Goal: Task Accomplishment & Management: Complete application form

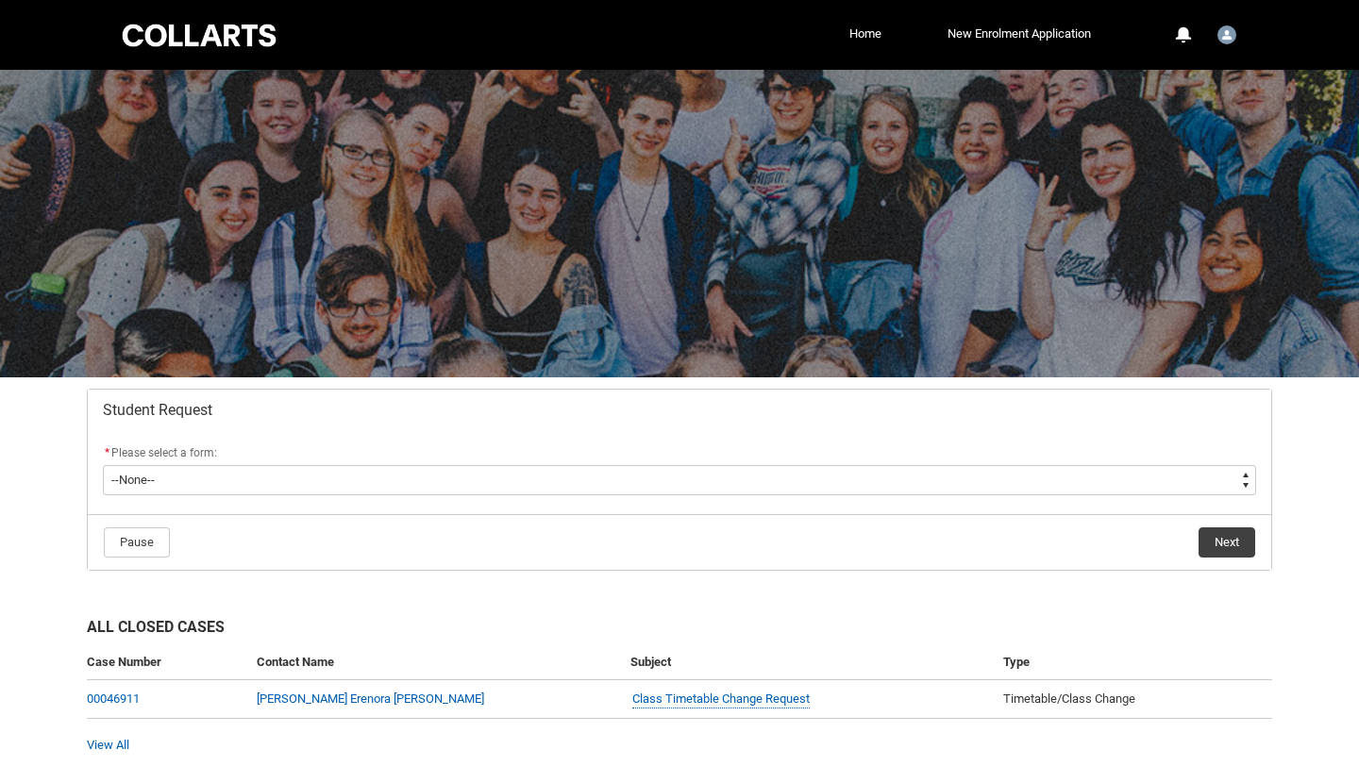
scroll to position [75, 0]
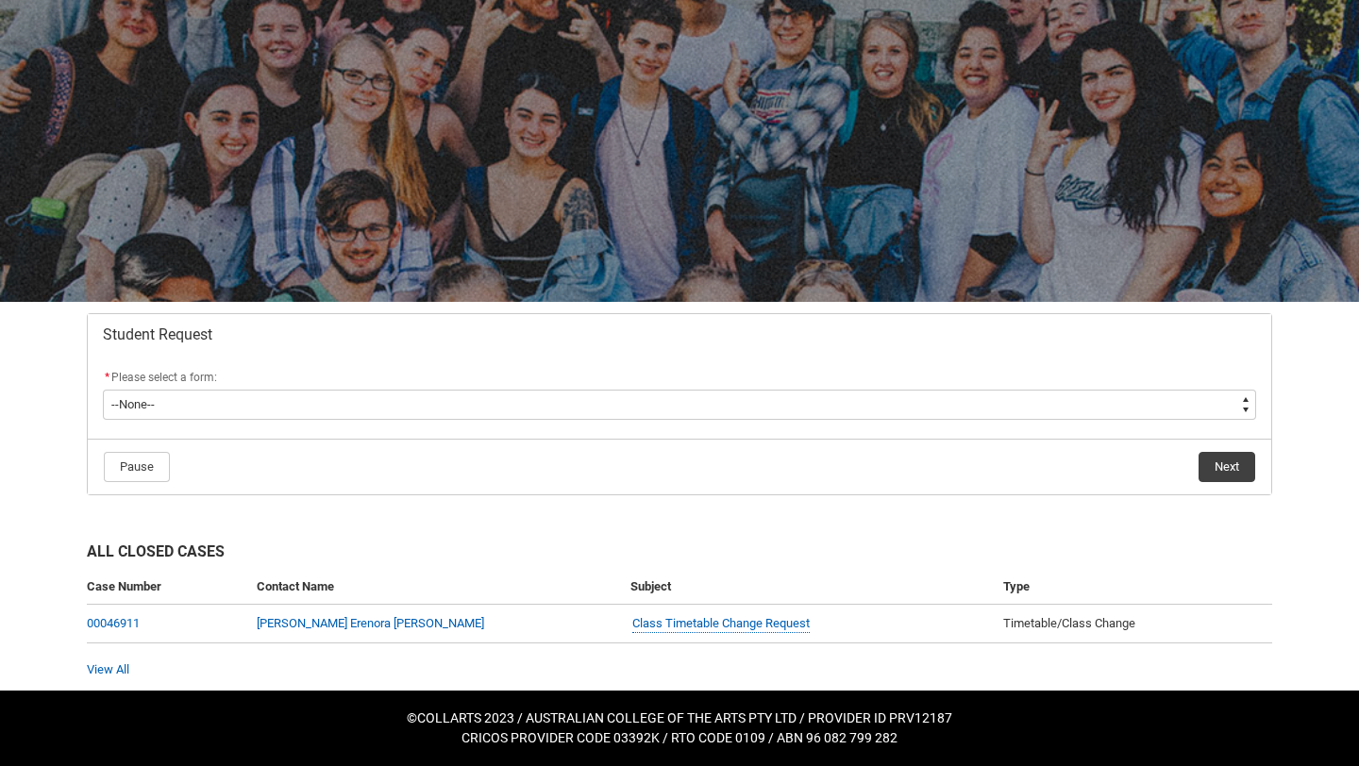
click at [319, 420] on flowruntime-screen-field "* Please select a form: * --None-- Academic Transcript Application to Appeal As…" at bounding box center [680, 397] width 1176 height 60
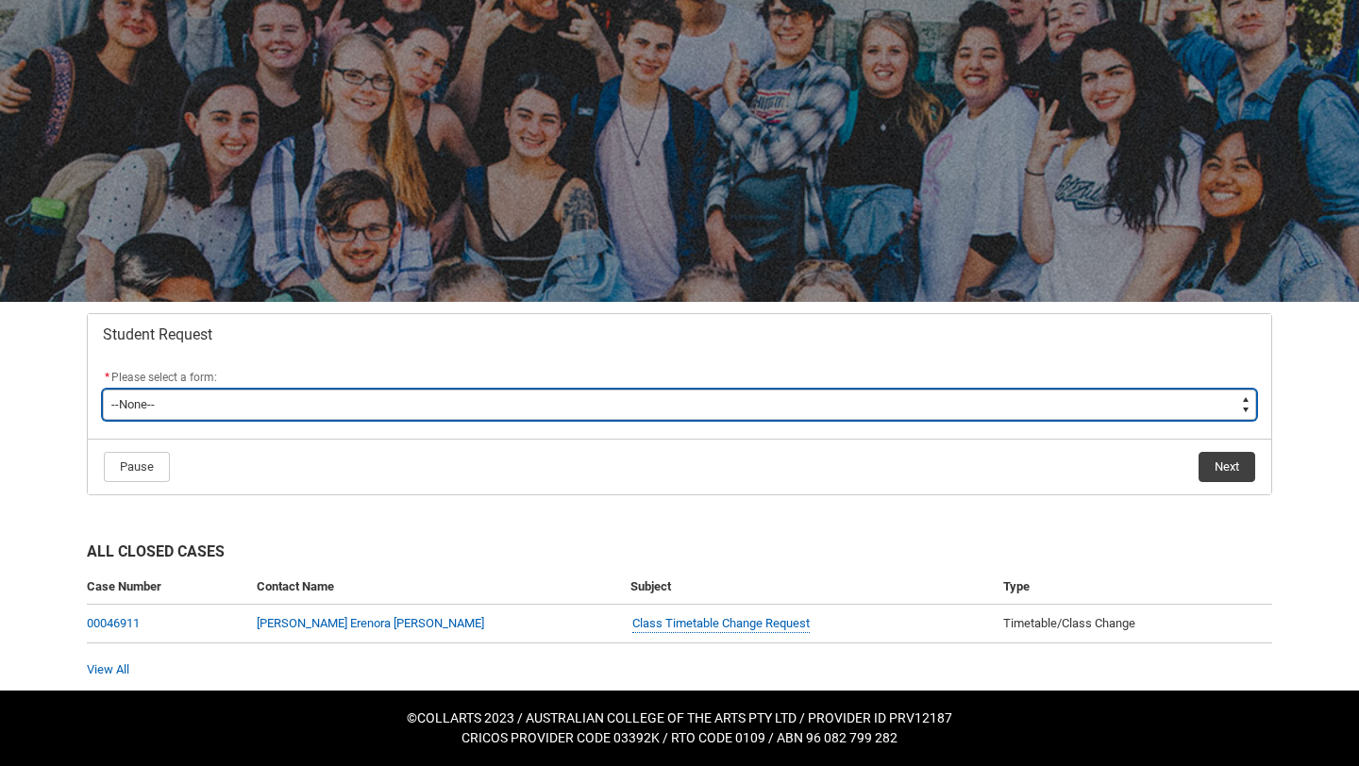
click at [318, 410] on select "--None-- Academic Transcript Application to Appeal Assignment Extension Change …" at bounding box center [679, 405] width 1153 height 30
type lightning-select "Assignment_Extension_Choice"
select select "Assignment_Extension_Choice"
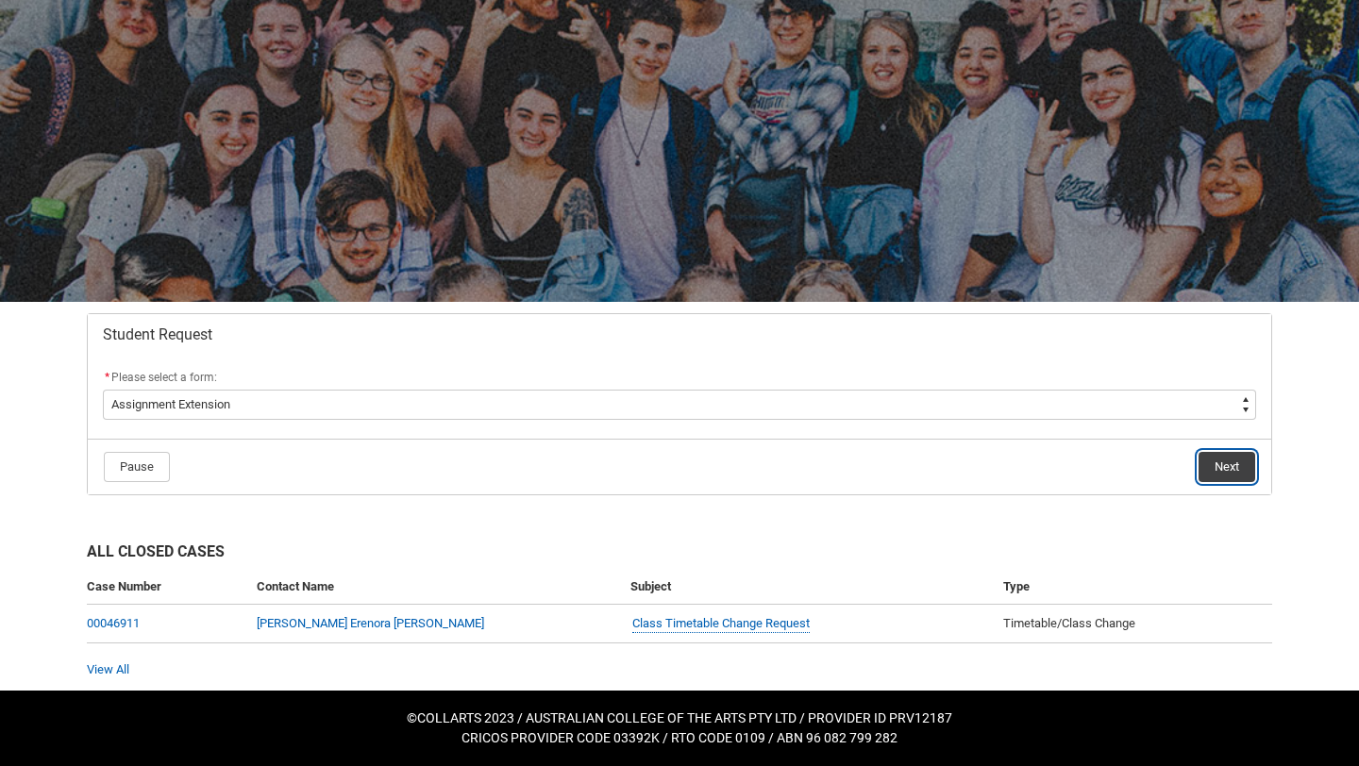
click at [1201, 464] on button "Next" at bounding box center [1226, 467] width 57 height 30
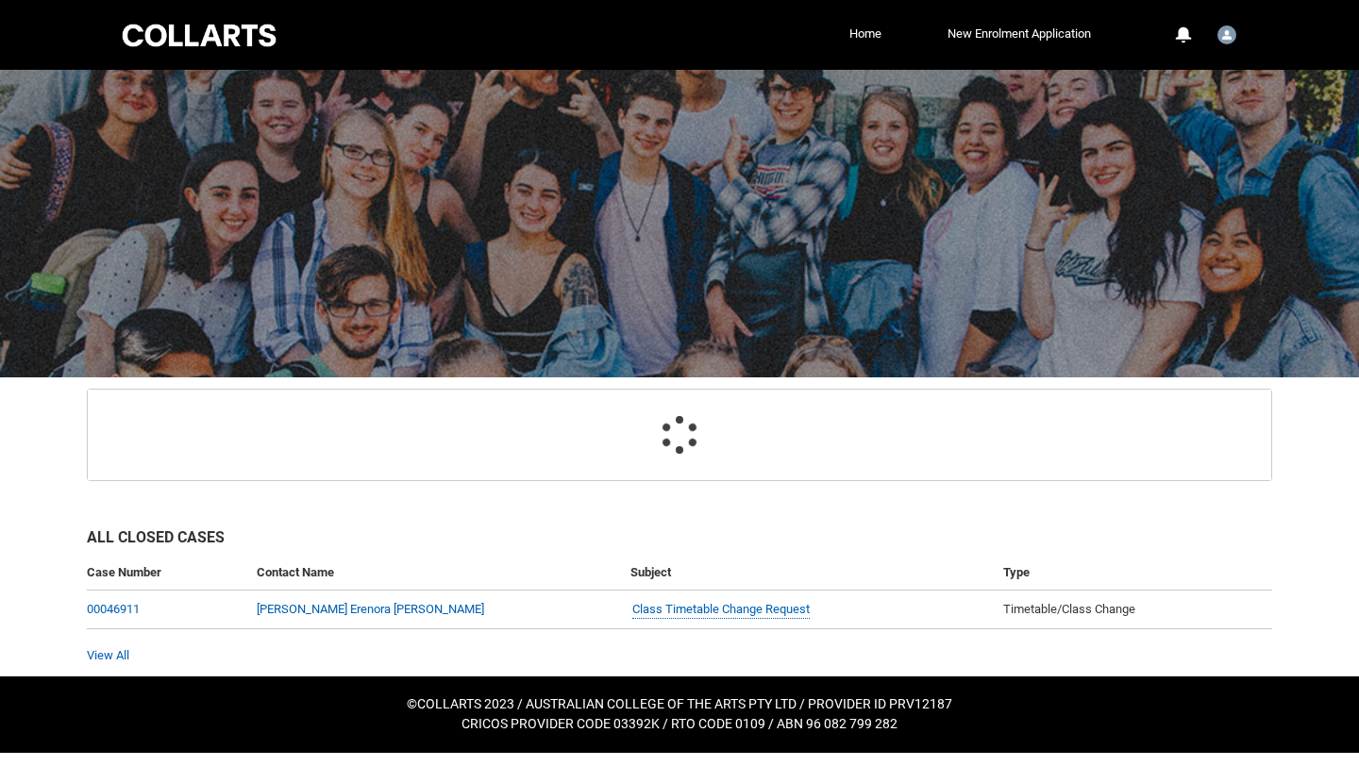
scroll to position [112, 0]
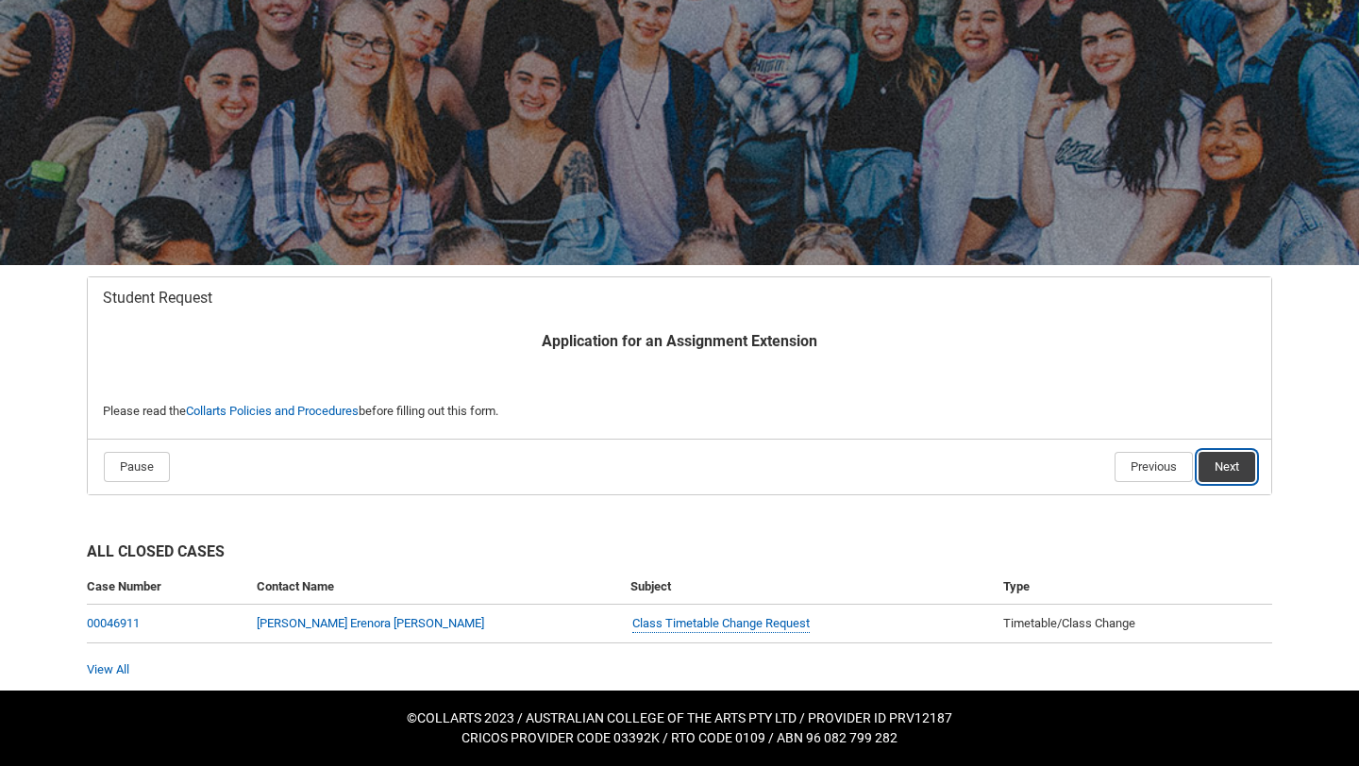
click at [1225, 463] on button "Next" at bounding box center [1226, 467] width 57 height 30
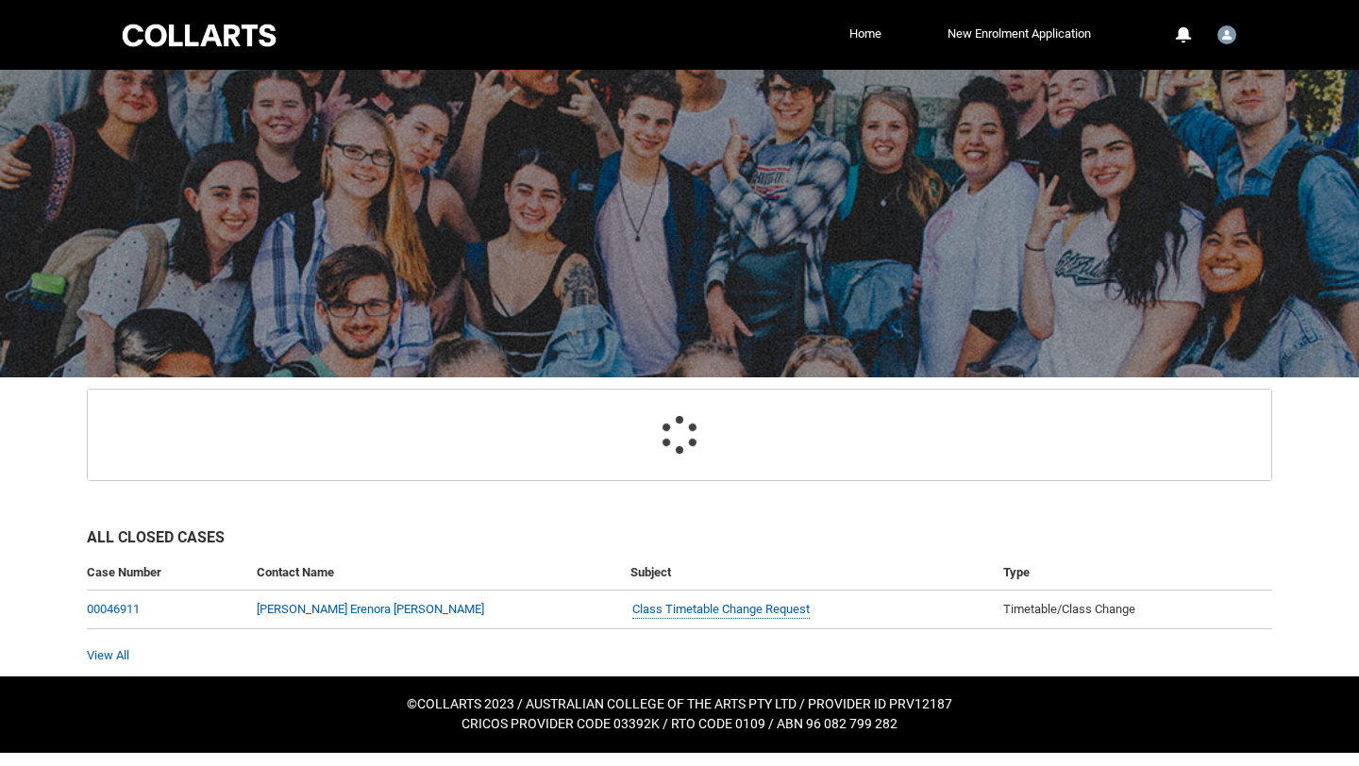
scroll to position [201, 0]
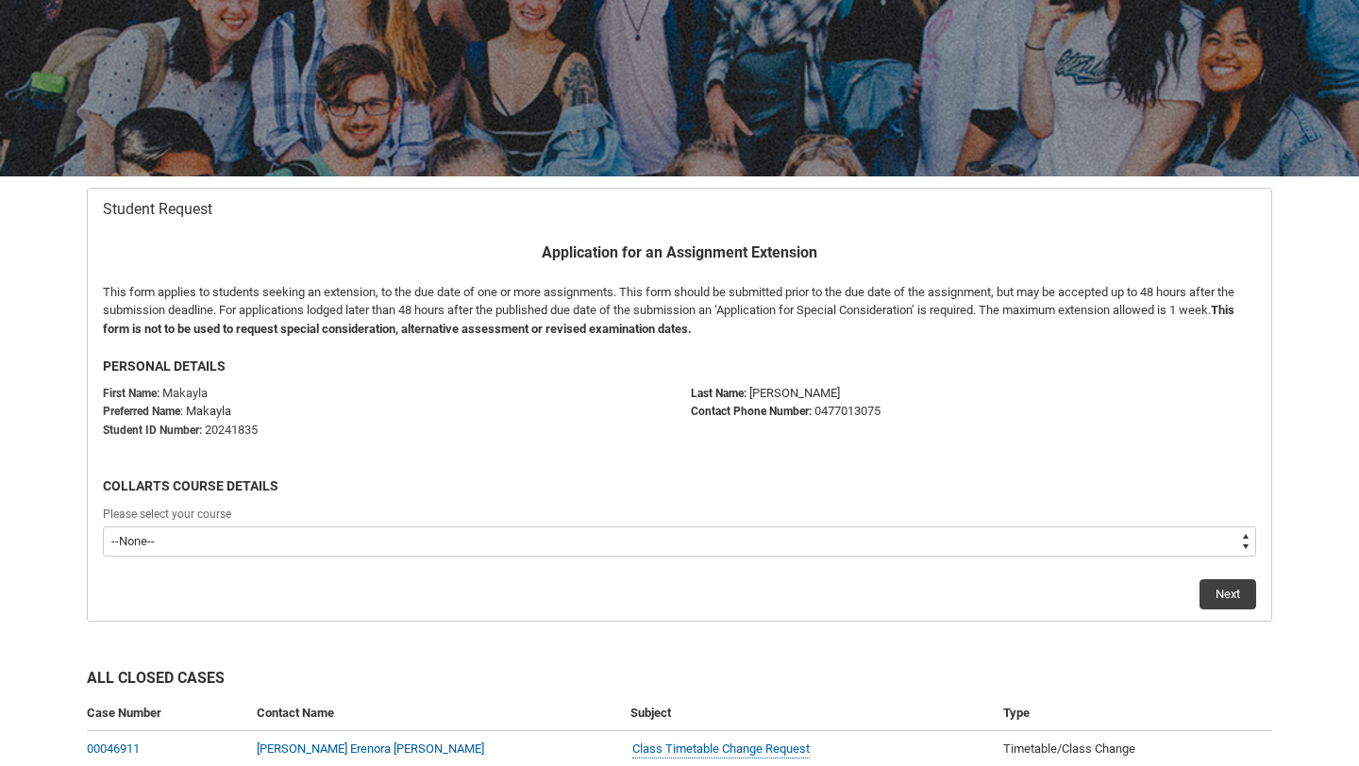
click at [514, 534] on select "--None-- Bachelor of Fashion Marketing (Branding and Communications) V1" at bounding box center [679, 542] width 1153 height 30
type lightning-select "recordPicklist_ProgramEnrollment.a0jOZ000003IoUUYA0"
select select "recordPicklist_ProgramEnrollment.a0jOZ000003IoUUYA0"
click at [1205, 587] on button "Next" at bounding box center [1227, 594] width 57 height 30
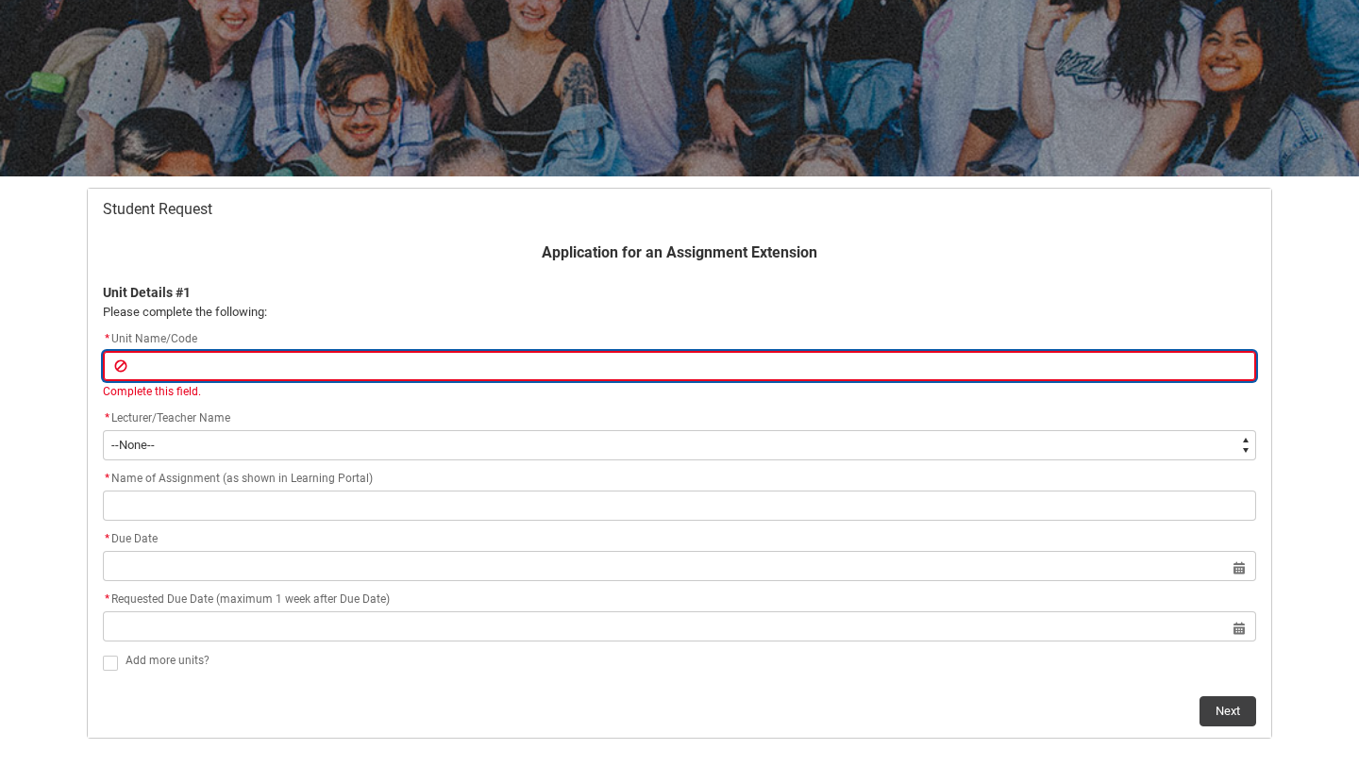
paste input "FMCOM3-O] Digital brand Communication Assignment"
type lightning-primitive-input-simple "FMCOM3-O] Digital brand Communication Assignment"
type input "FMCOM3-O] Digital brand Communication Assignment"
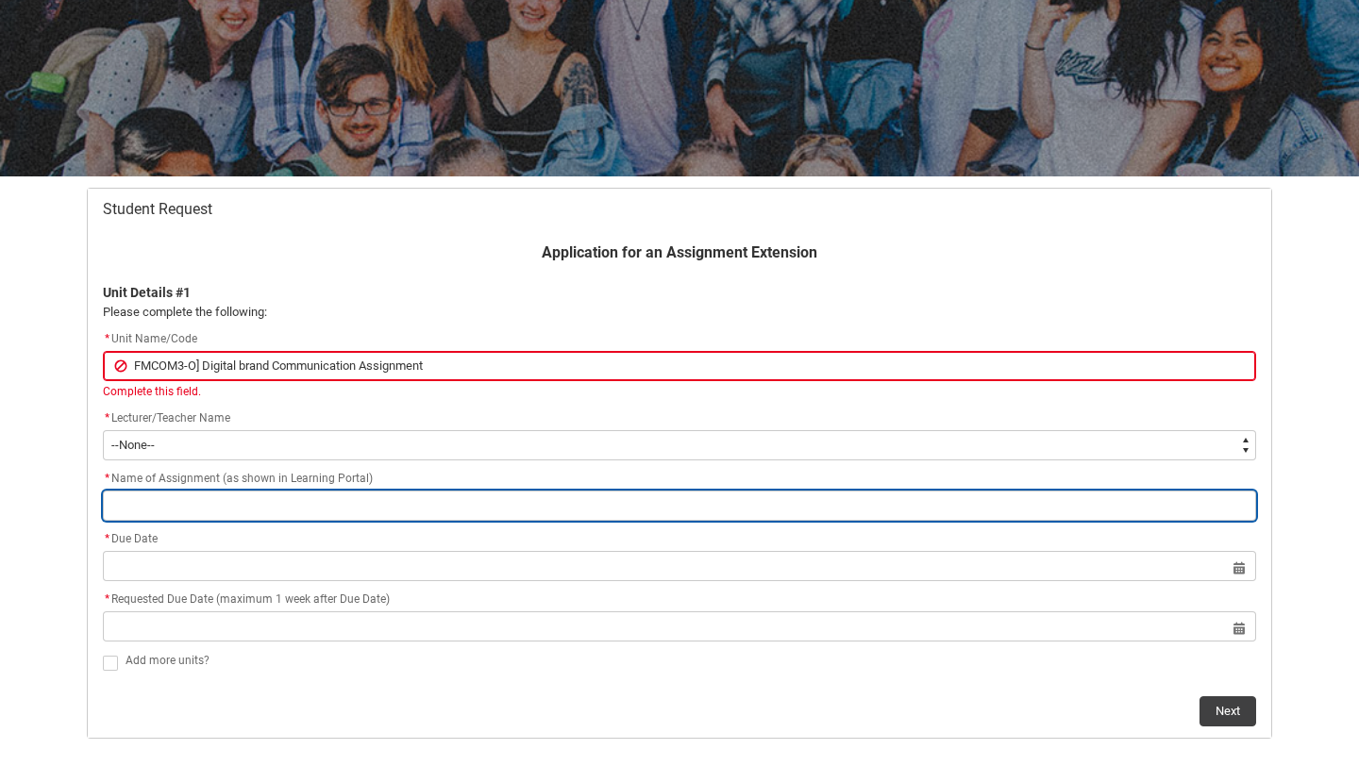
click at [306, 500] on input "Redu_Student_Request flow" at bounding box center [679, 506] width 1153 height 30
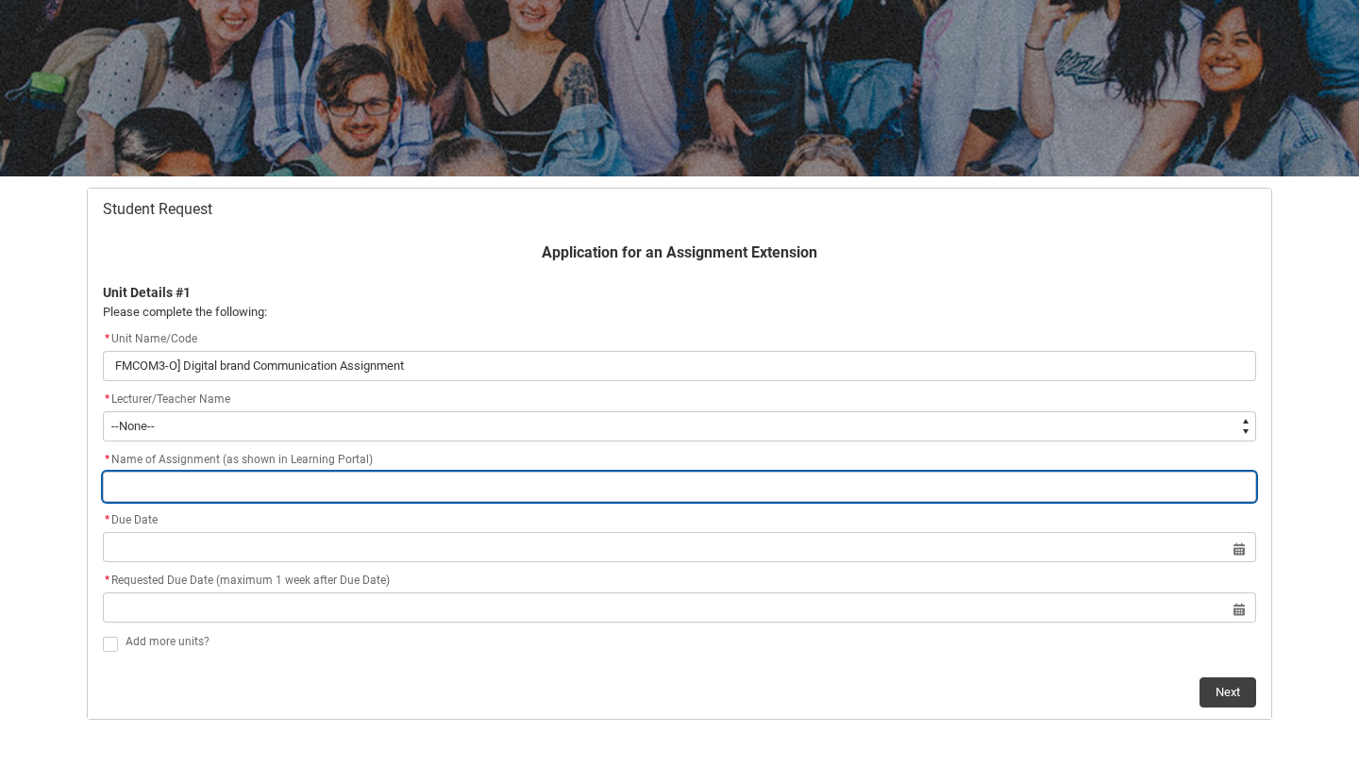
paste input "FMCOM3-O] Digital brand Communication Assignment"
type lightning-primitive-input-simple "FMCOM3-O] Digital brand Communication Assignment"
type input "FMCOM3-O] Digital brand Communication Assignment"
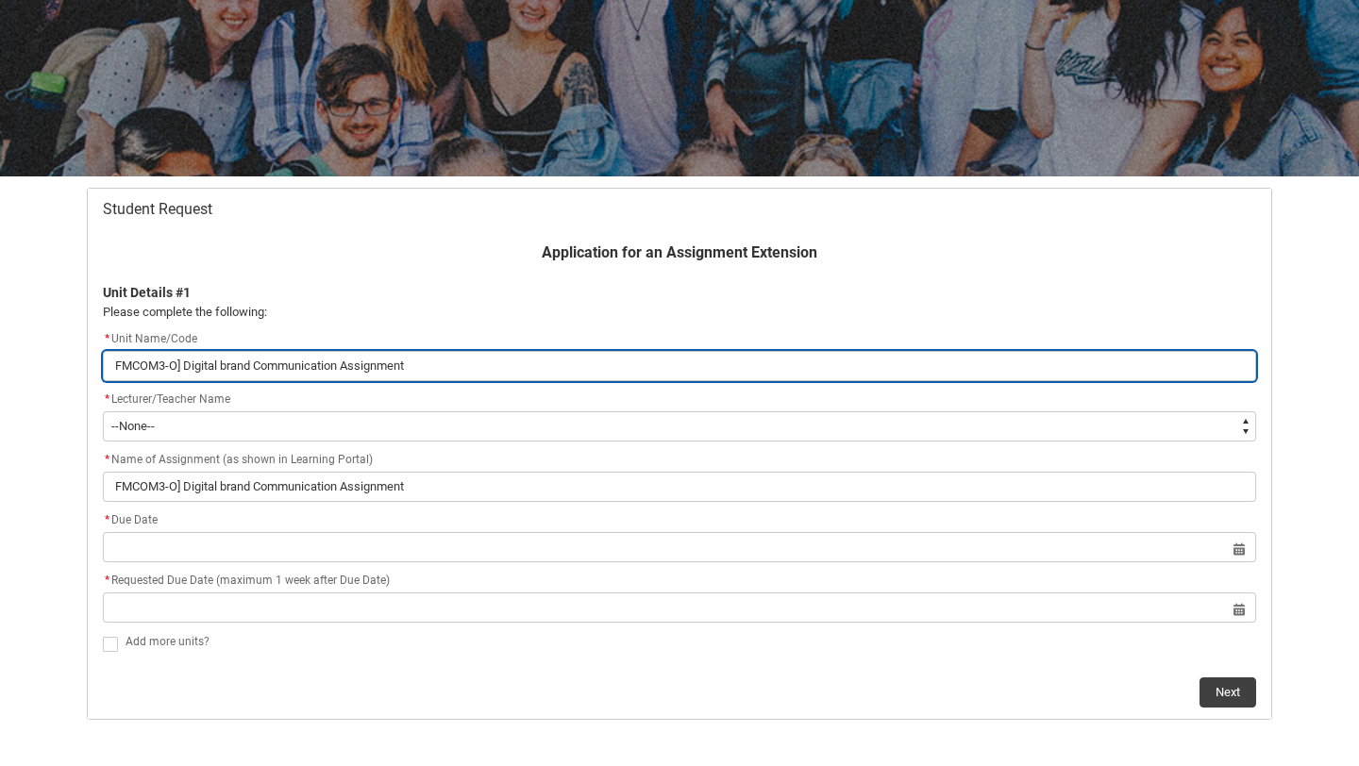
drag, startPoint x: 422, startPoint y: 360, endPoint x: 179, endPoint y: 371, distance: 242.7
click at [179, 371] on input "FMCOM3-O] Digital brand Communication Assignment" at bounding box center [679, 366] width 1153 height 30
type lightning-primitive-input-simple "FMCOM3-O"
type input "FMCOM3-O"
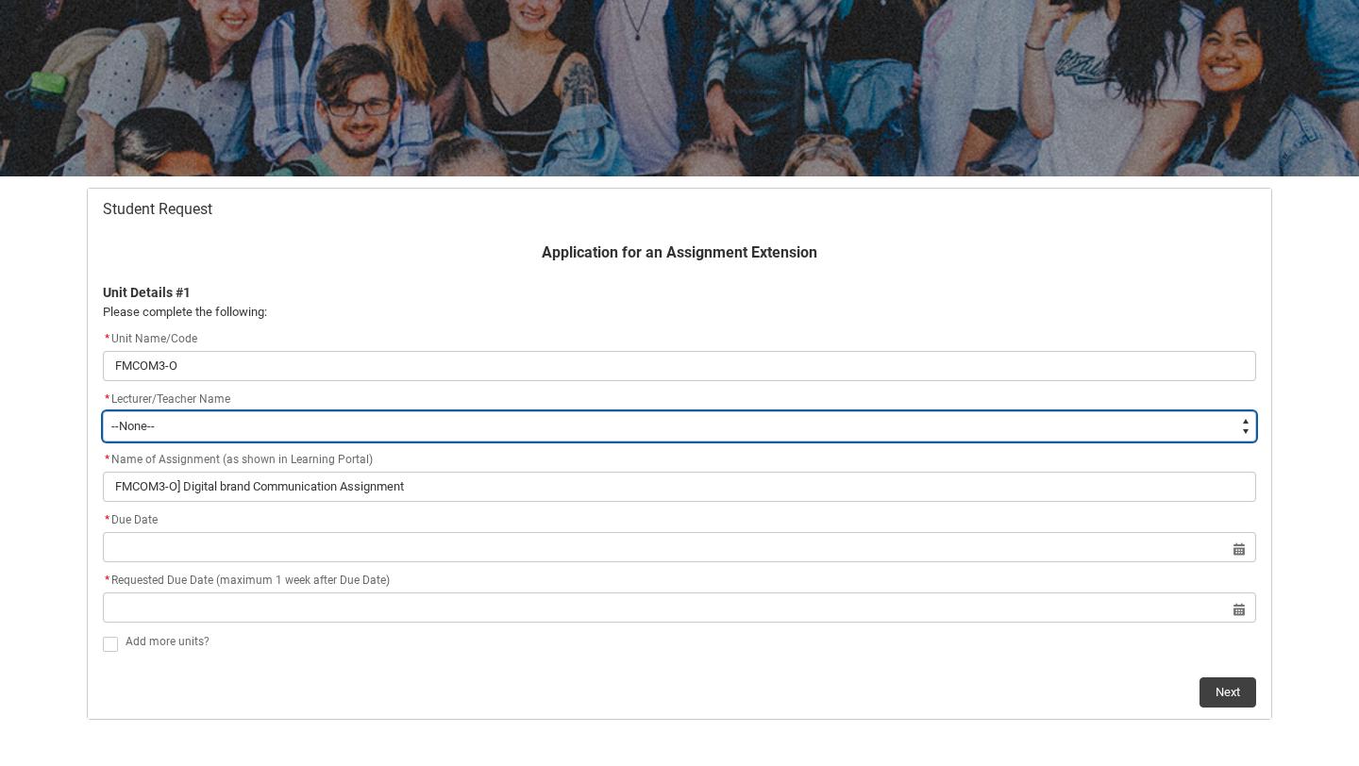
click at [177, 415] on select "--None-- [PERSON_NAME] [PERSON_NAME] [PERSON_NAME] [PERSON_NAME] [PERSON_NAME] …" at bounding box center [679, 426] width 1153 height 30
click at [205, 425] on select "--None-- [PERSON_NAME] [PERSON_NAME] [PERSON_NAME] [PERSON_NAME] [PERSON_NAME] …" at bounding box center [679, 426] width 1153 height 30
click at [333, 426] on select "--None-- [PERSON_NAME] [PERSON_NAME] [PERSON_NAME] [PERSON_NAME] [PERSON_NAME] …" at bounding box center [679, 426] width 1153 height 30
type lightning-select "Faculty_NamefromNtoZ.003I7000002LEipIAG"
select select "Faculty_NamefromNtoZ.003I7000002LEipIAG"
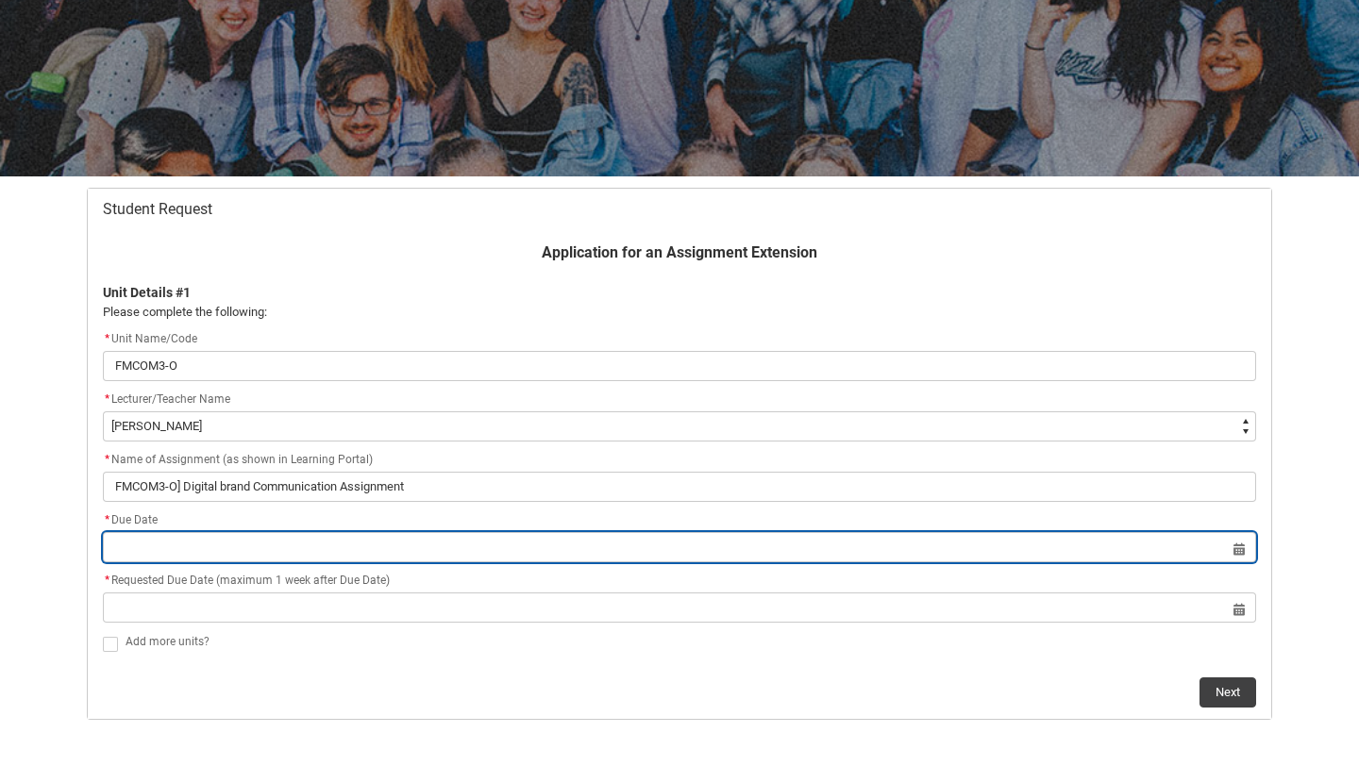
click at [177, 544] on input "Redu_Student_Request flow" at bounding box center [679, 547] width 1153 height 30
select select "2025"
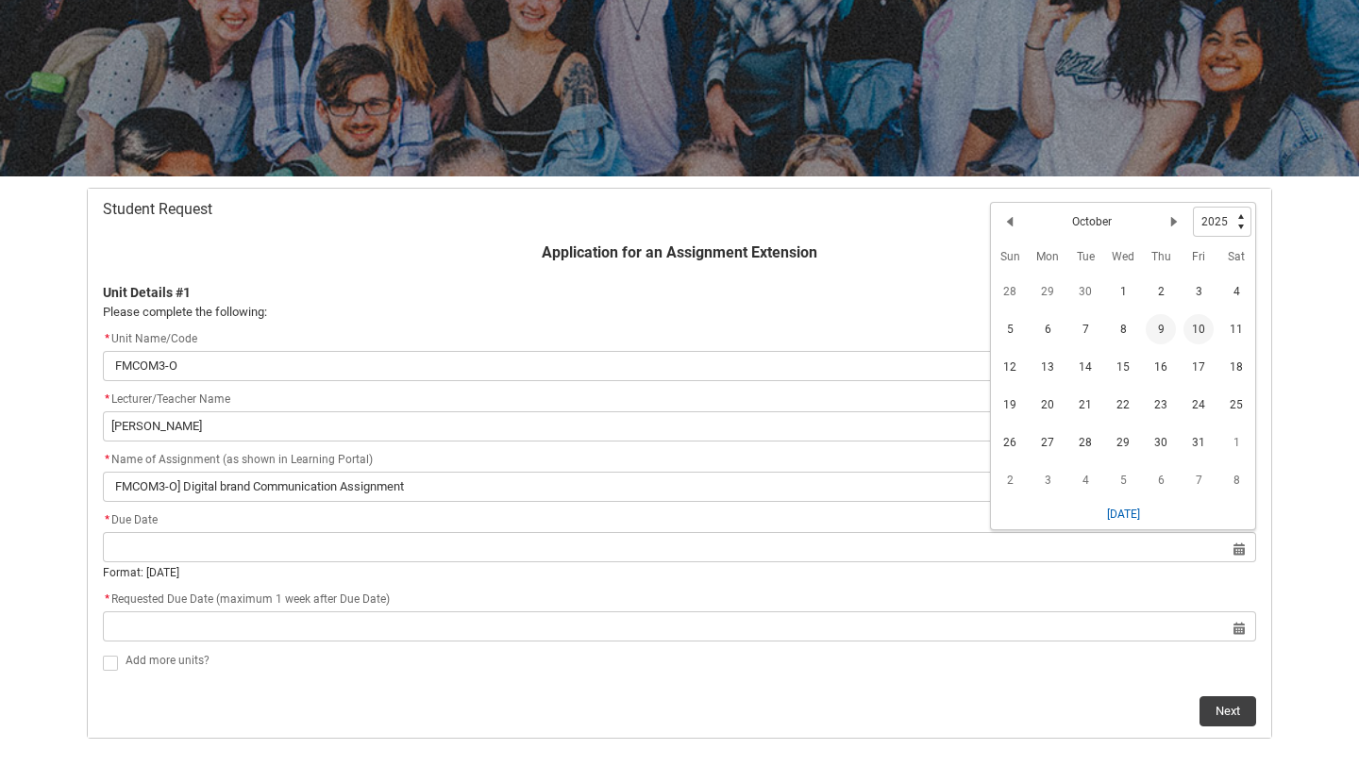
click at [1202, 332] on span "10" at bounding box center [1198, 329] width 30 height 30
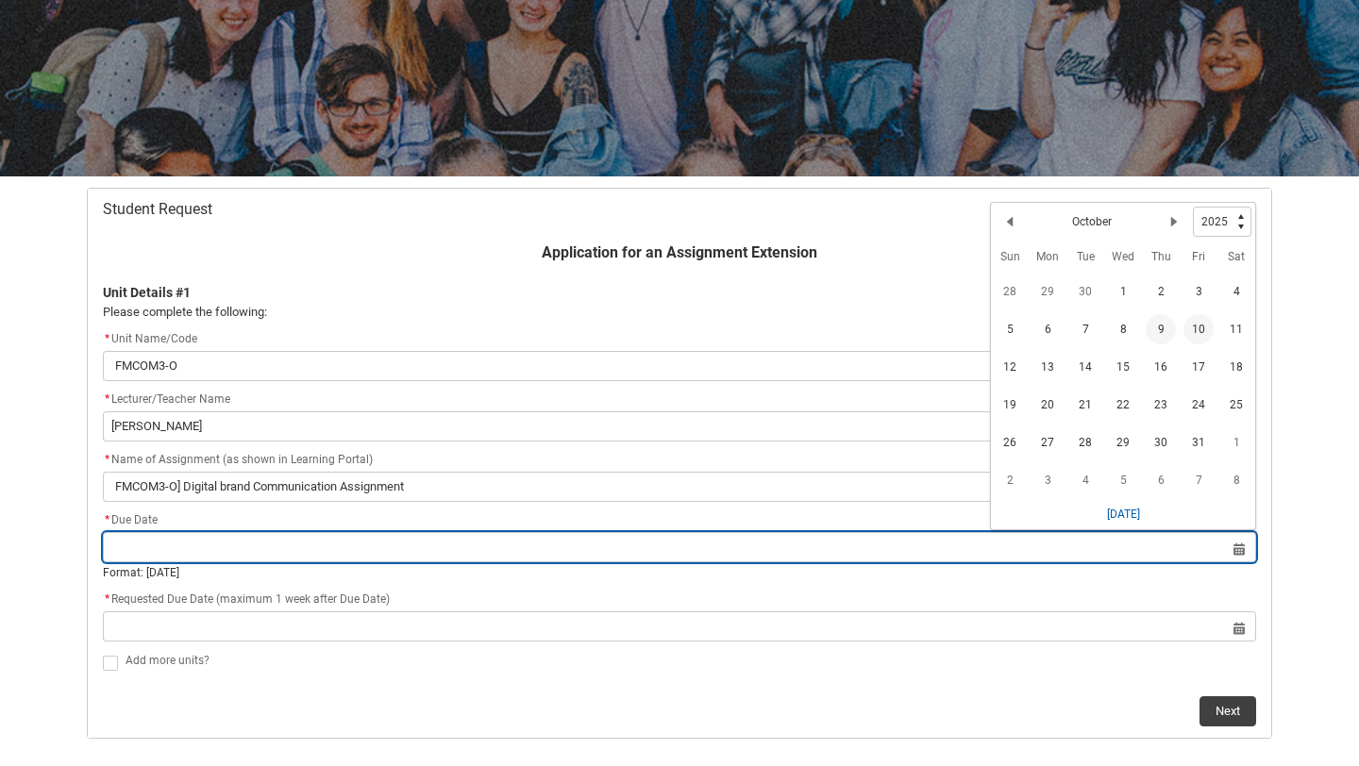
type lightning-datepicker "[DATE]"
type lightning-input "[DATE]"
type input "[DATE]"
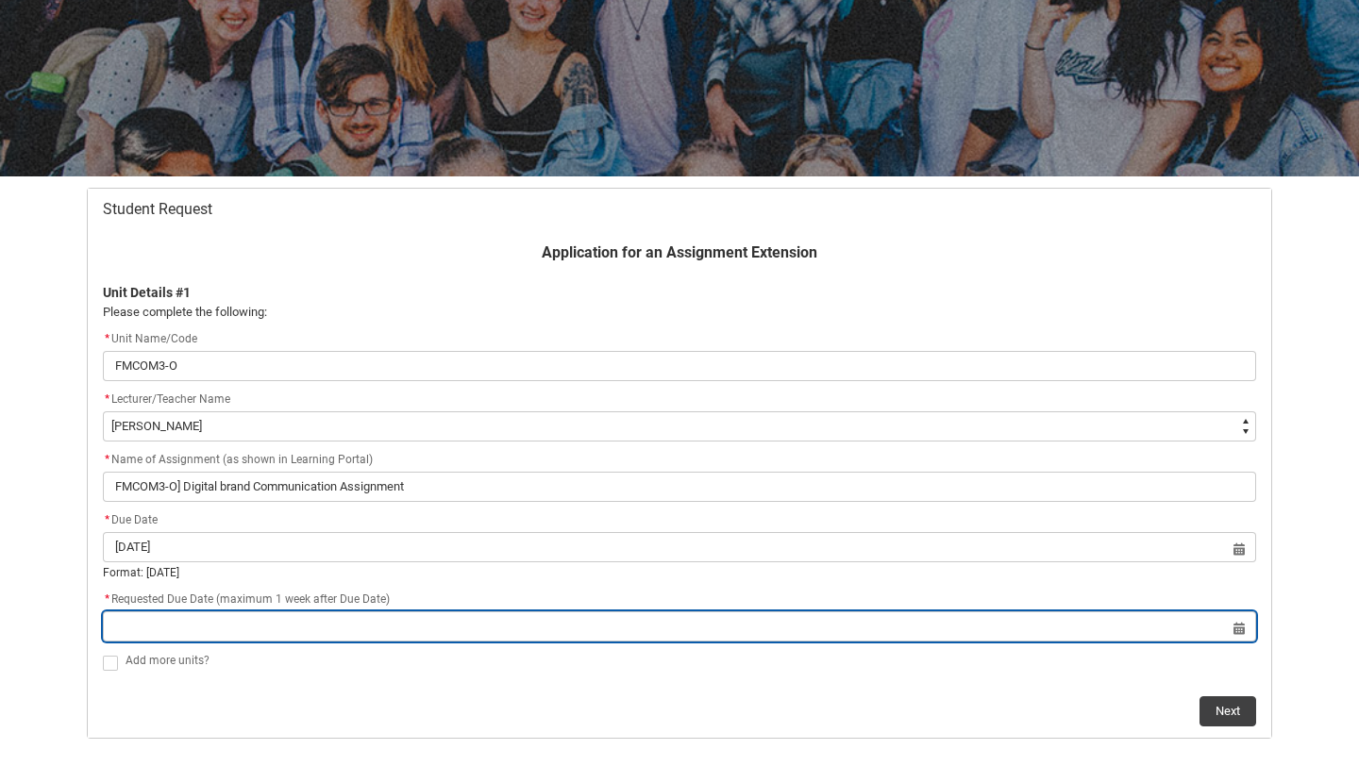
click at [464, 624] on input "Redu_Student_Request flow" at bounding box center [679, 626] width 1153 height 30
select select "2025"
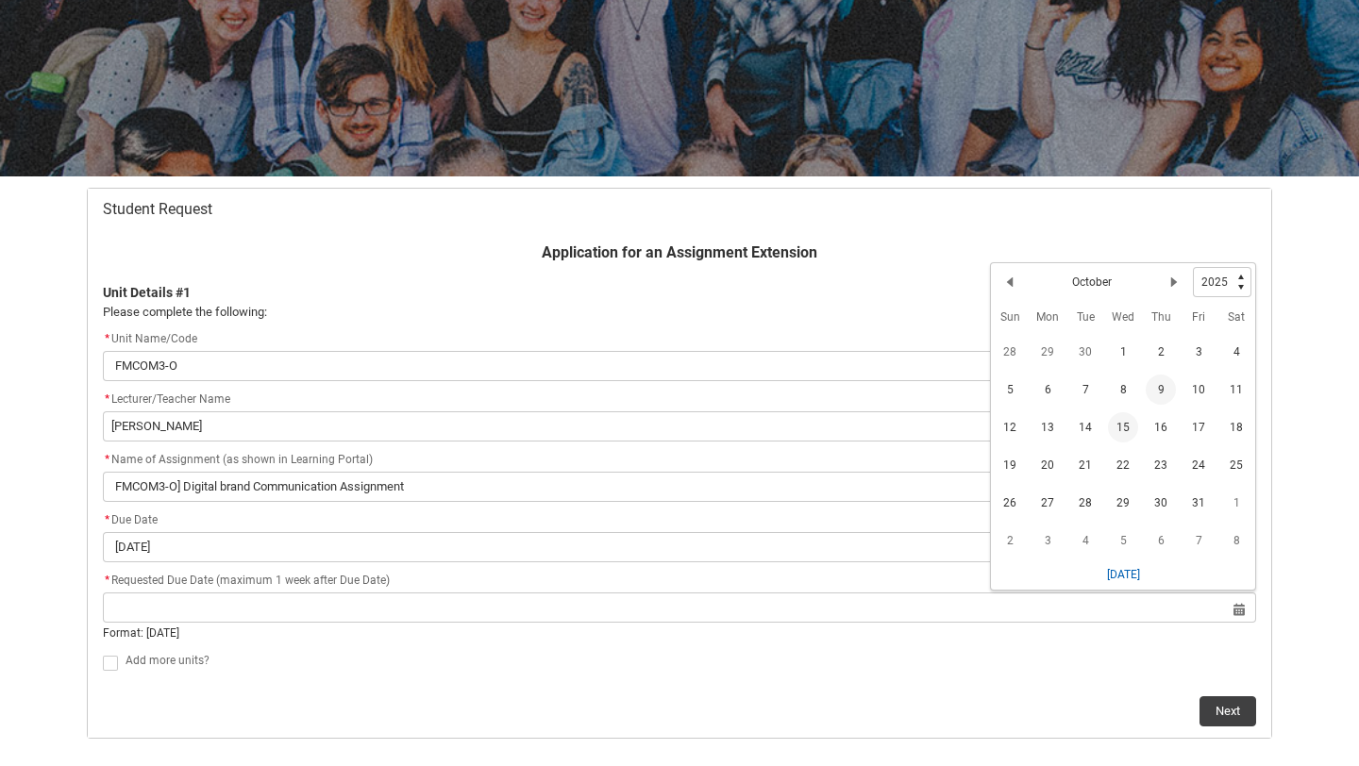
click at [1121, 427] on span "15" at bounding box center [1123, 427] width 30 height 30
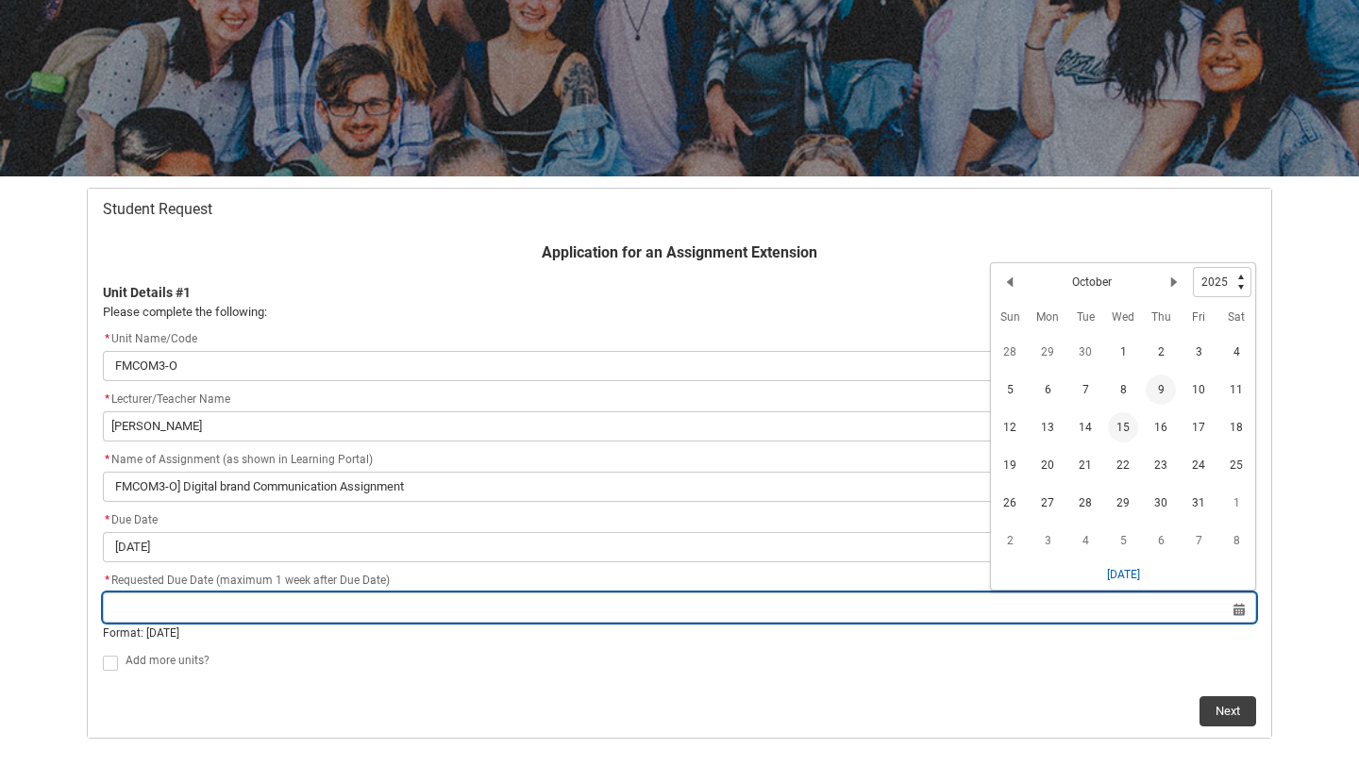
type lightning-datepicker "[DATE]"
type lightning-input "[DATE]"
type input "[DATE]"
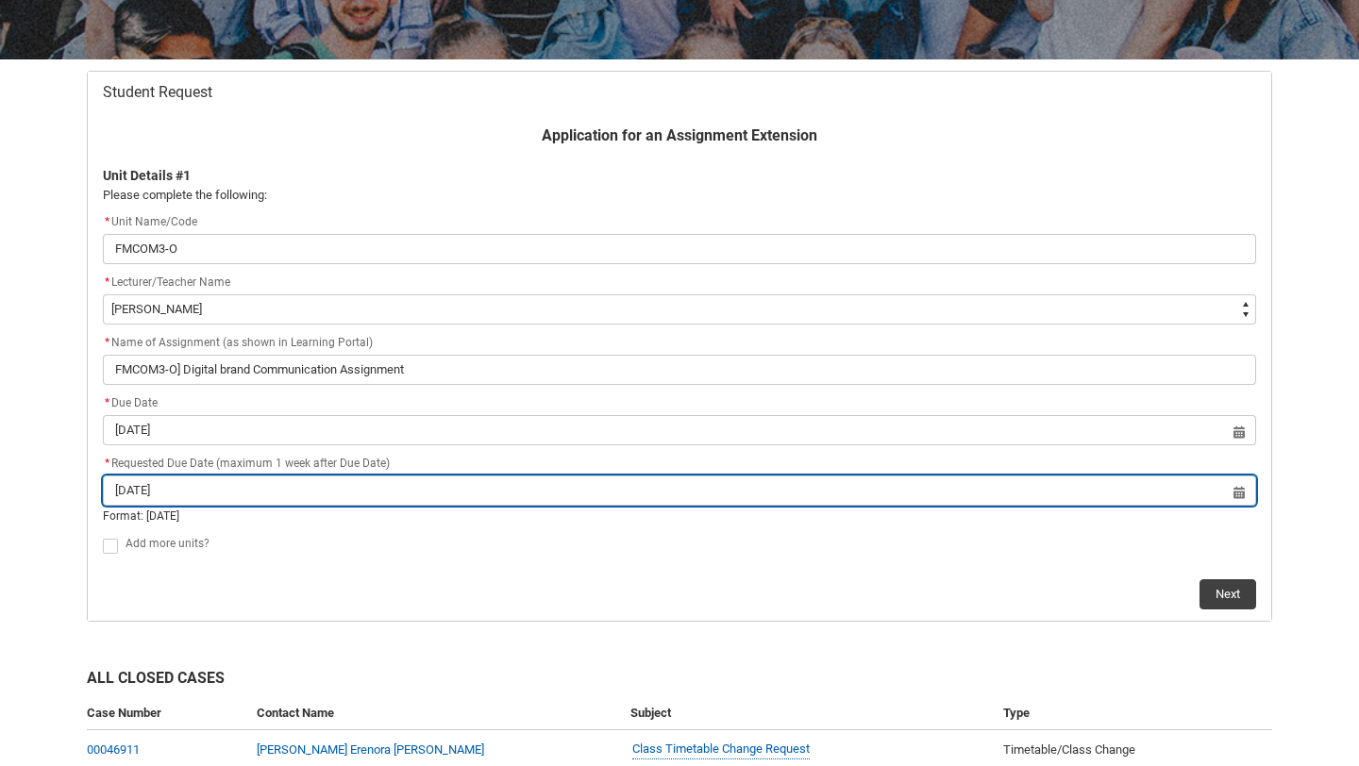
scroll to position [308, 0]
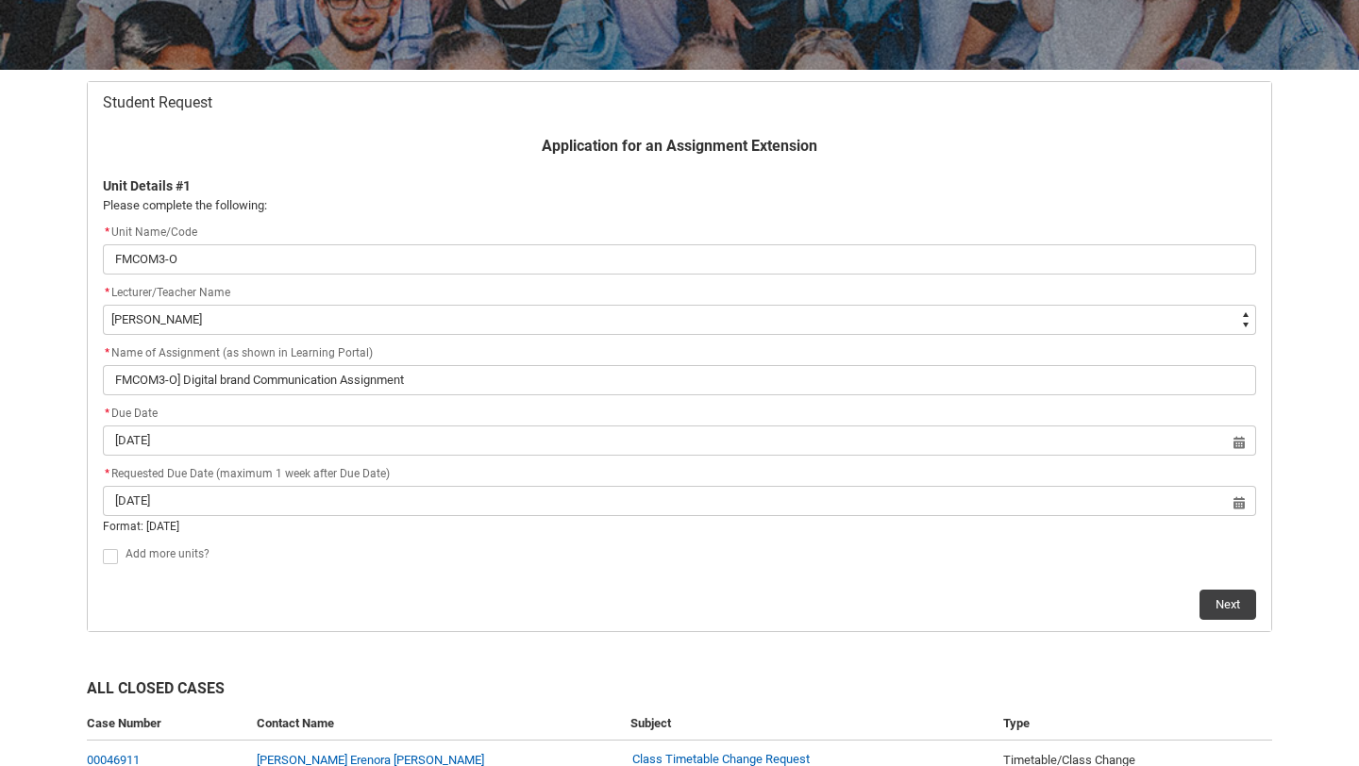
click at [1086, 637] on div "Student Request Application for an Assignment Extension Unit Details #1 Please …" at bounding box center [679, 357] width 1208 height 574
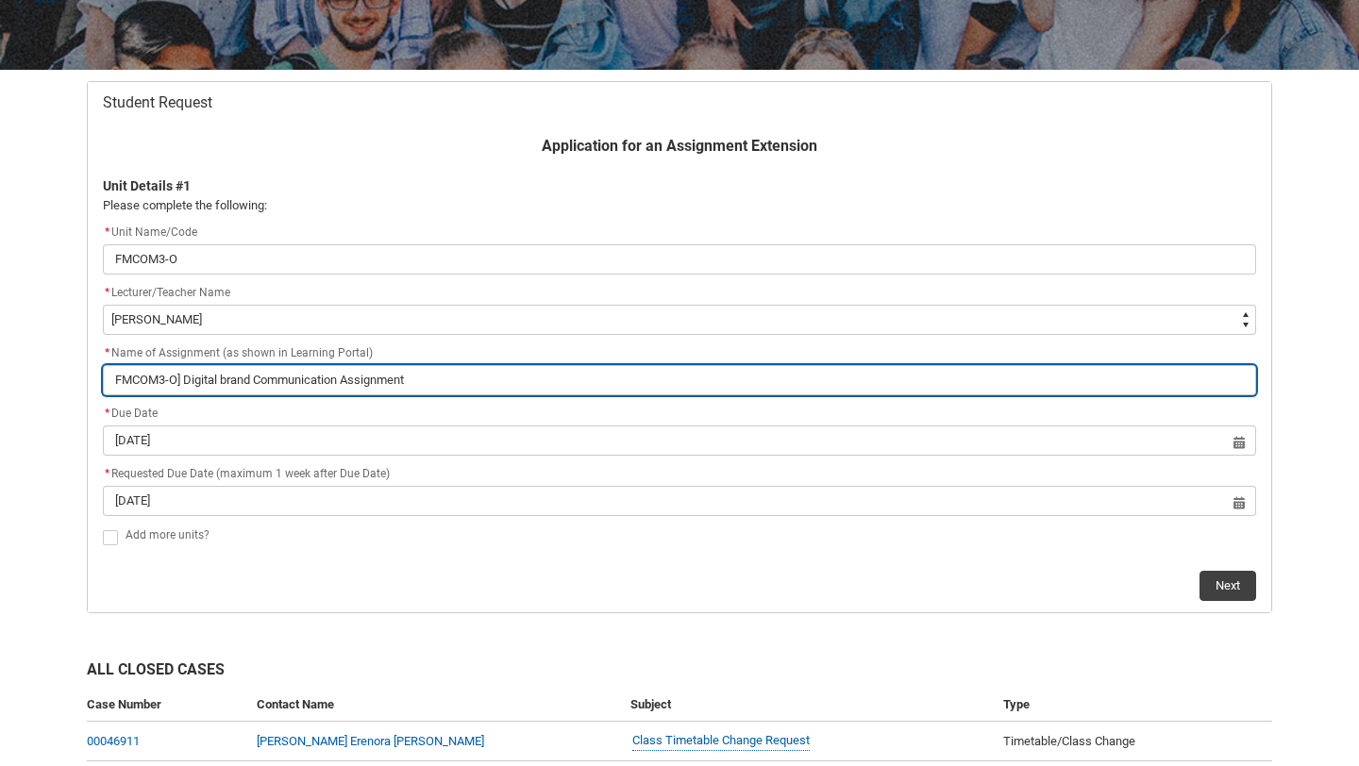
click at [235, 385] on input "FMCOM3-O] Digital brand Communication Assignment" at bounding box center [679, 380] width 1153 height 30
paste input "Assignment 1 CAD Folio"
type lightning-primitive-input-simple "Assignment 1 CAD Folio"
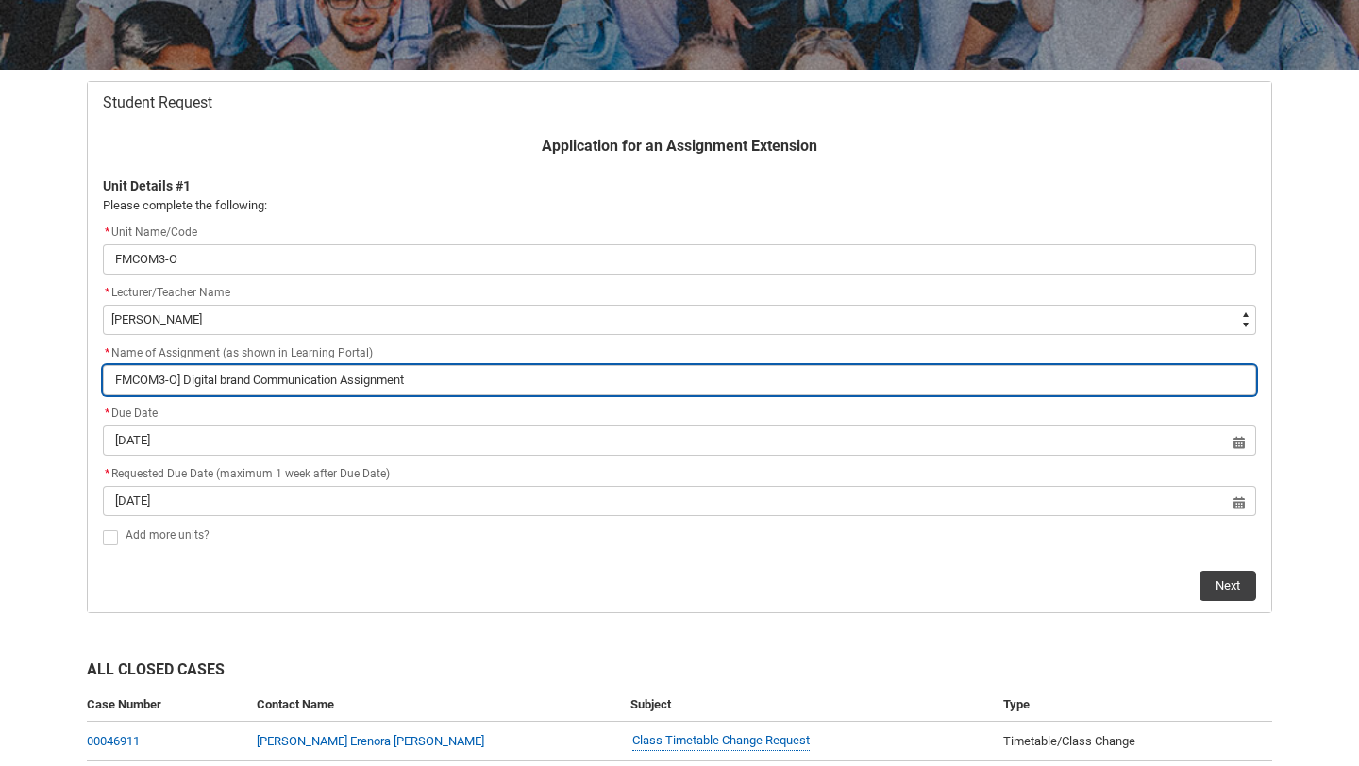
type input "Assignment 1 CAD Folio"
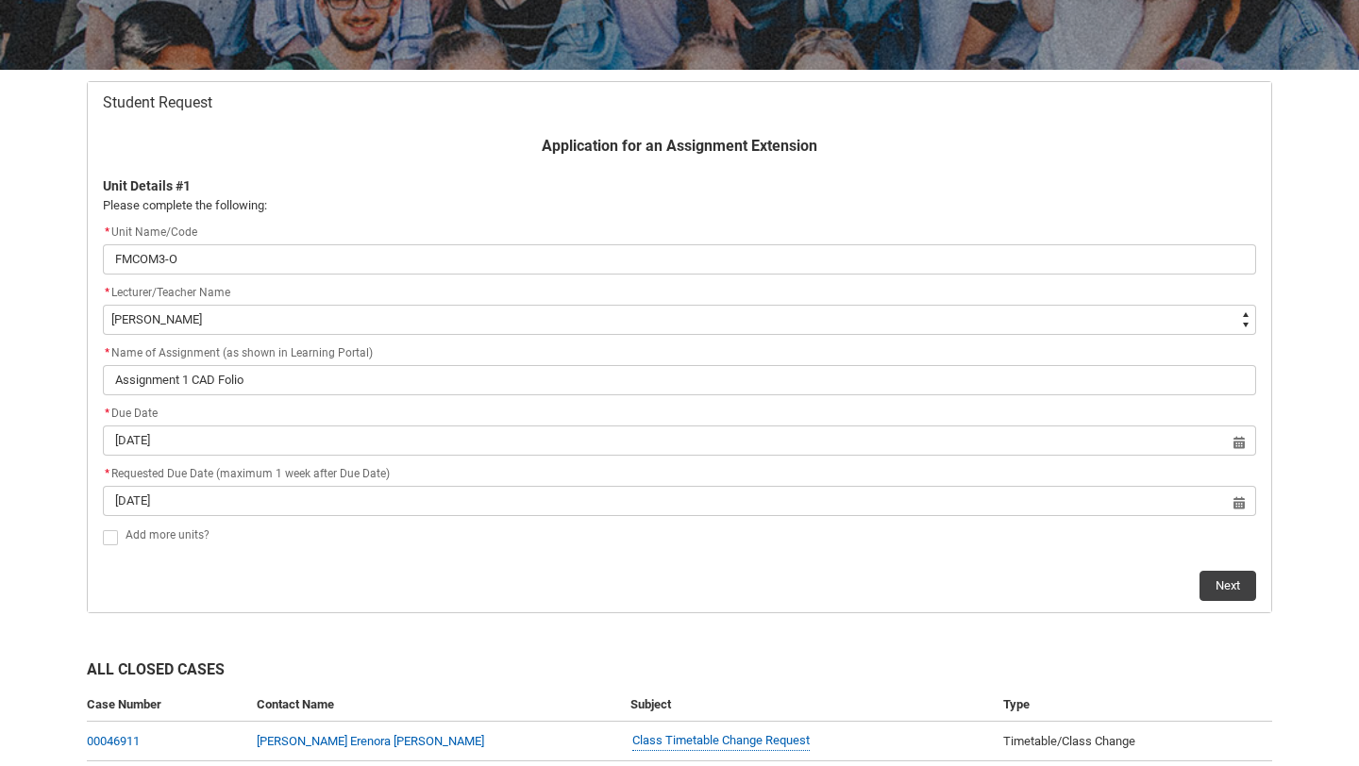
click at [513, 578] on div "Next" at bounding box center [679, 578] width 1153 height 45
click at [1224, 578] on button "Next" at bounding box center [1227, 586] width 57 height 30
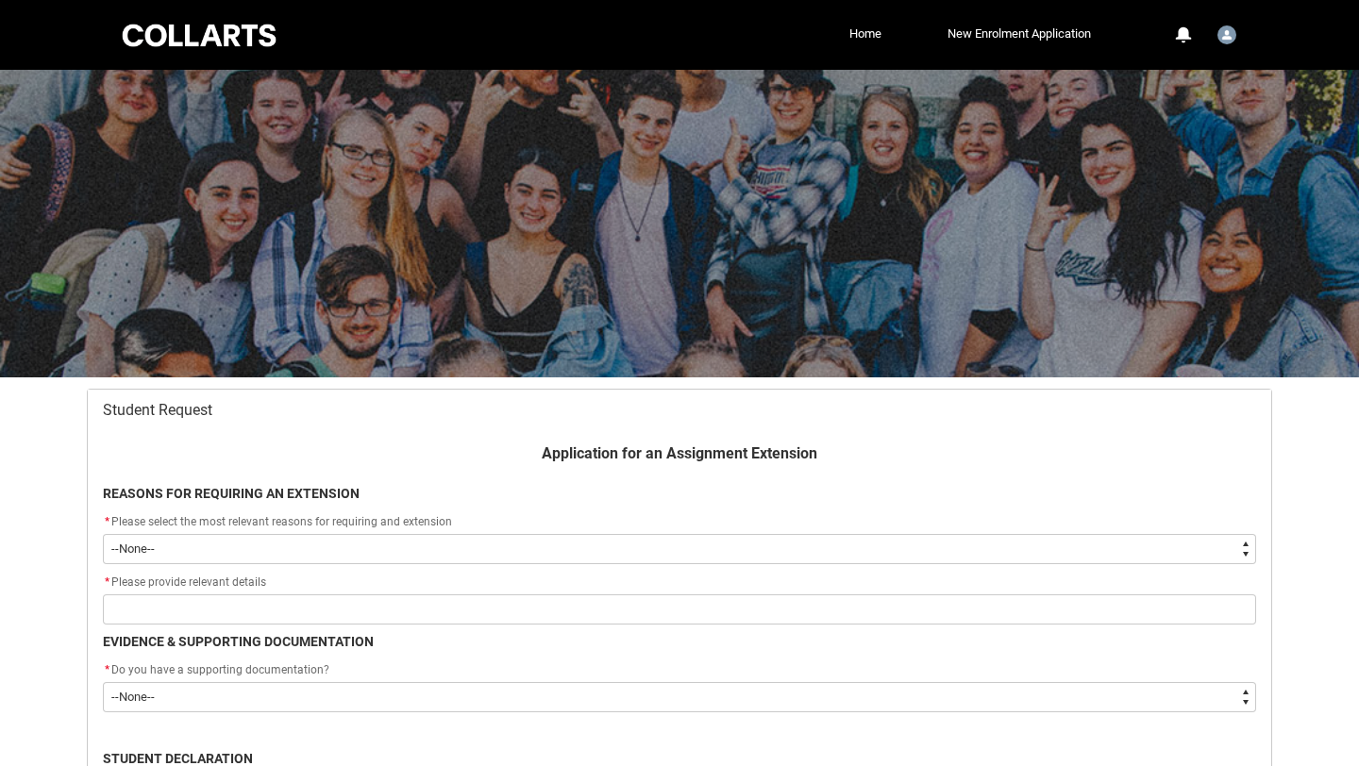
scroll to position [201, 0]
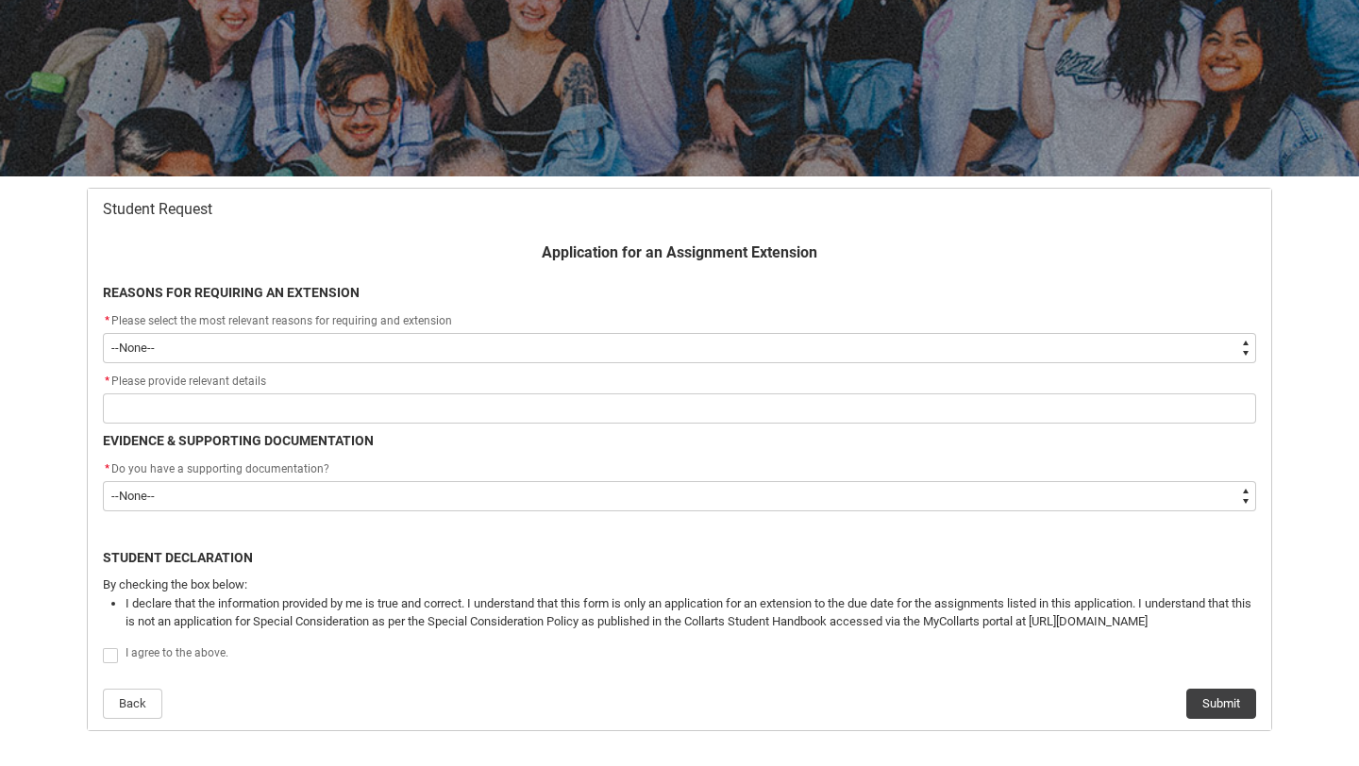
click at [349, 350] on select "--None-- Medical Reasons Work obligations Family obligations Academic Difficult…" at bounding box center [679, 348] width 1153 height 30
type lightning-select "choice_AssignmentExtension_Reason_MedicalReasons"
select select "choice_AssignmentExtension_Reason_MedicalReasons"
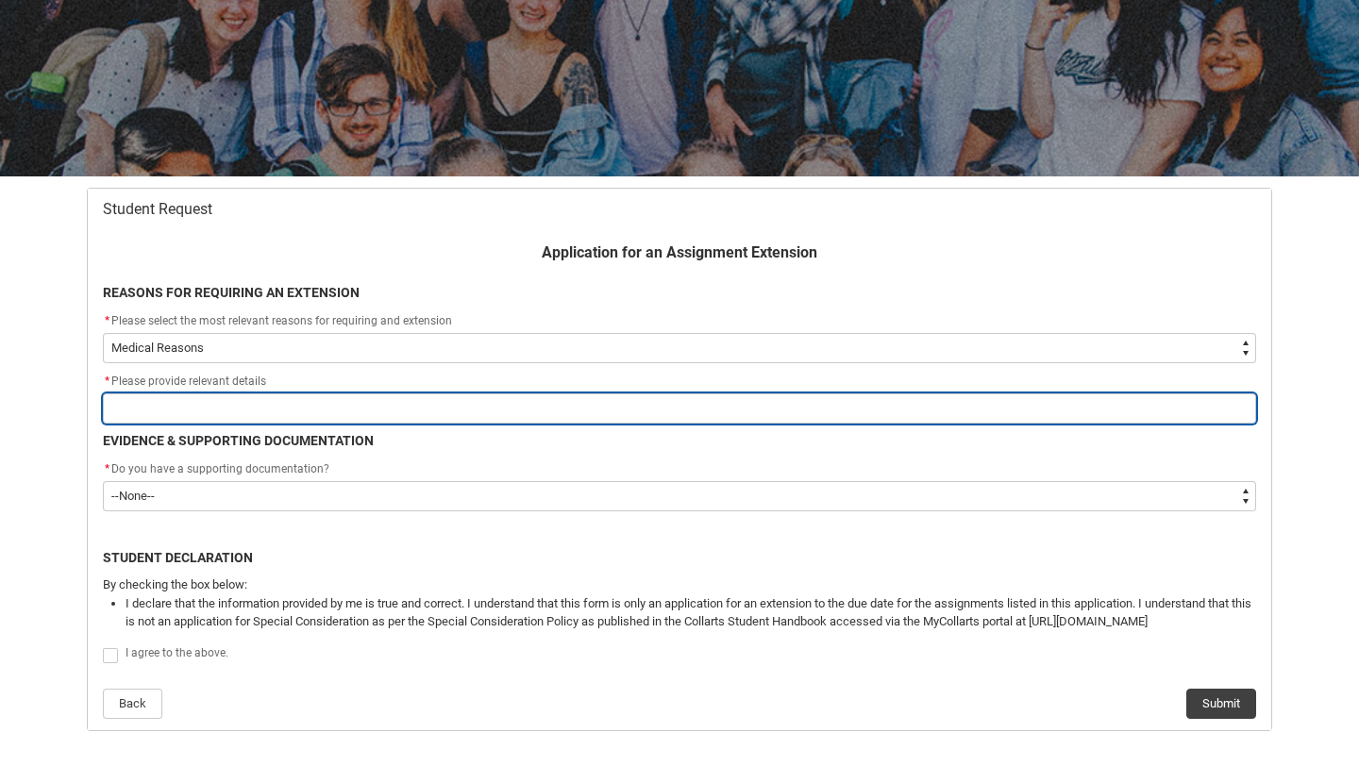
click at [197, 398] on input "Redu_Student_Request flow" at bounding box center [679, 408] width 1153 height 30
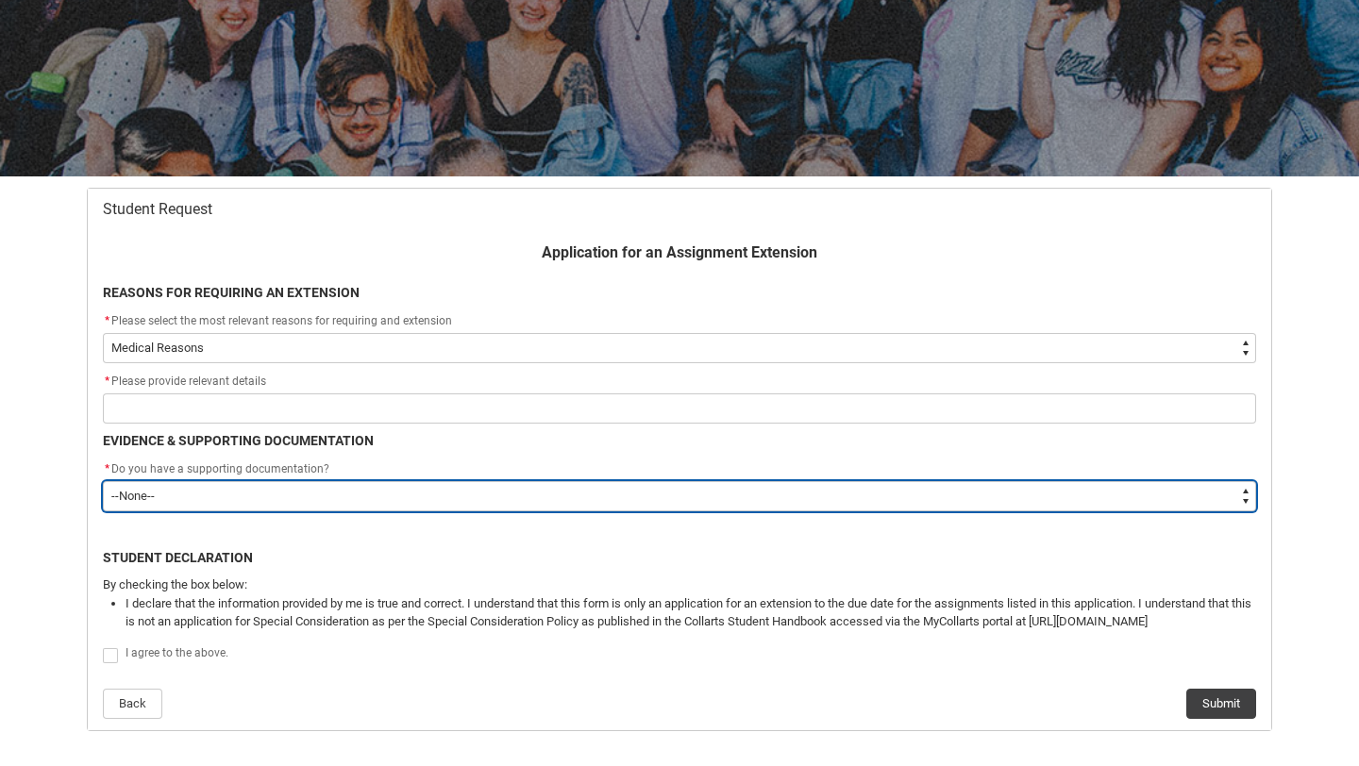
click at [135, 484] on div "* Do you have a supporting documentation? * --None-- Yes No" at bounding box center [679, 485] width 1153 height 53
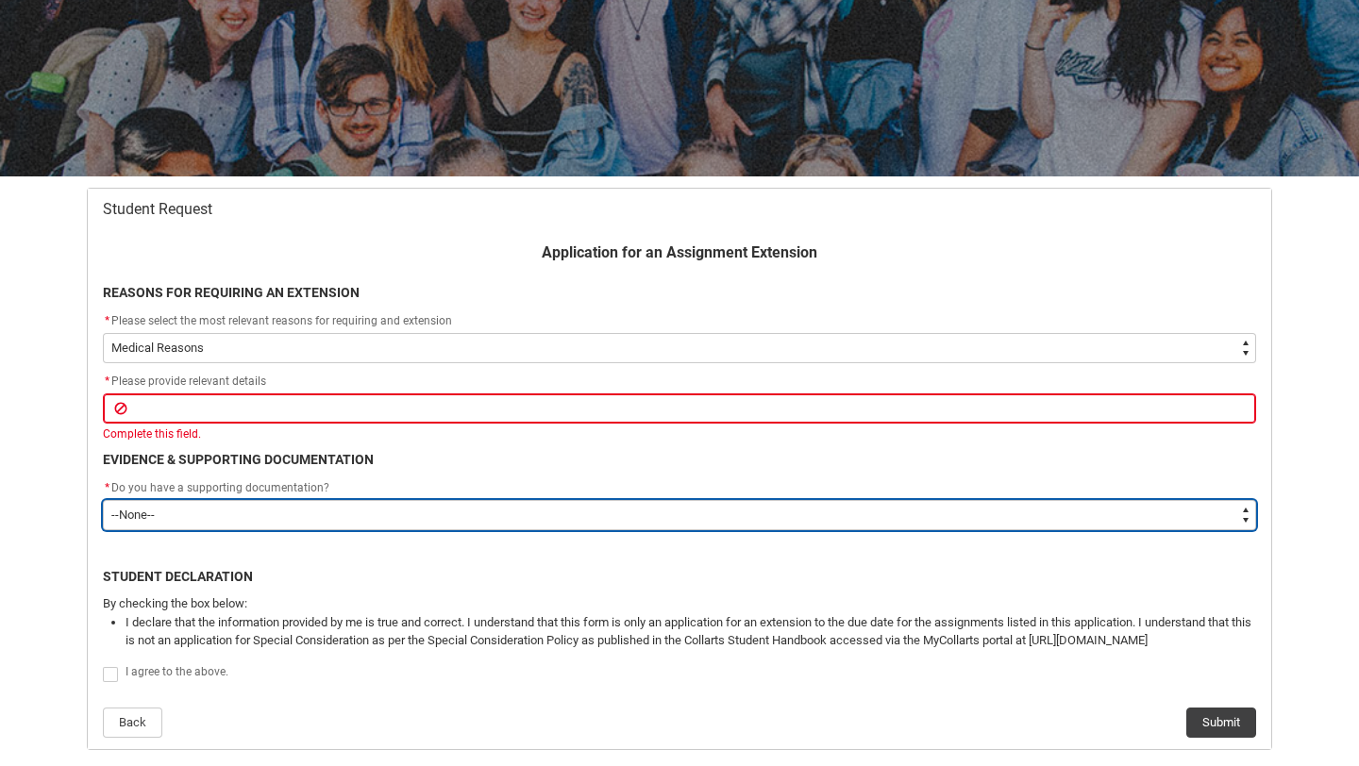
type lightning-select "Yes"
select select "Yes"
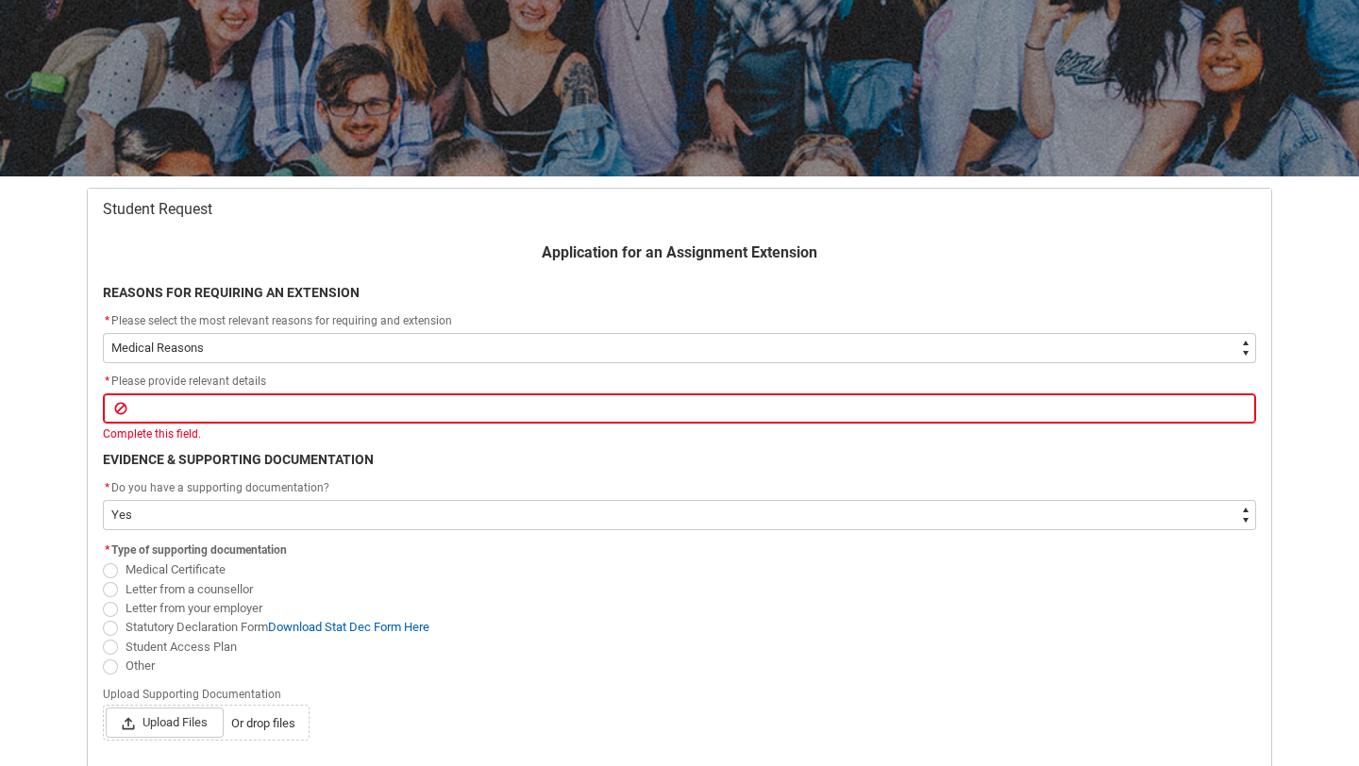
click at [167, 646] on span "Student Access Plan" at bounding box center [180, 647] width 111 height 14
click at [103, 637] on input "Student Access Plan" at bounding box center [102, 636] width 1 height 1
radio input "true"
click at [162, 720] on span "Upload Files" at bounding box center [165, 723] width 118 height 30
click at [106, 708] on input "Upload Files Or drop files" at bounding box center [105, 707] width 1 height 1
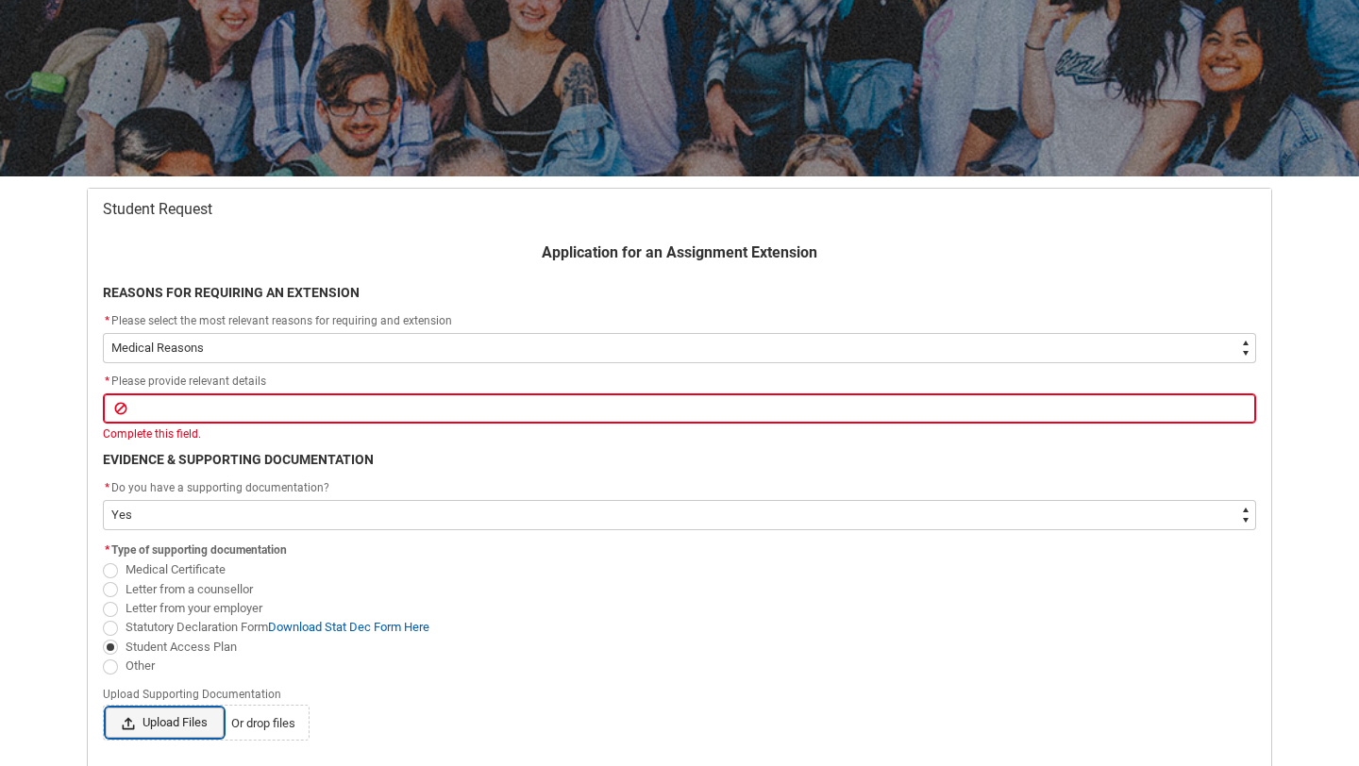
type lightning-input "C:\fakepath\[PERSON_NAME] - Student Access Plan (3).pdf"
type input "C:\fakepath\[PERSON_NAME] - Student Access Plan (3).pdf"
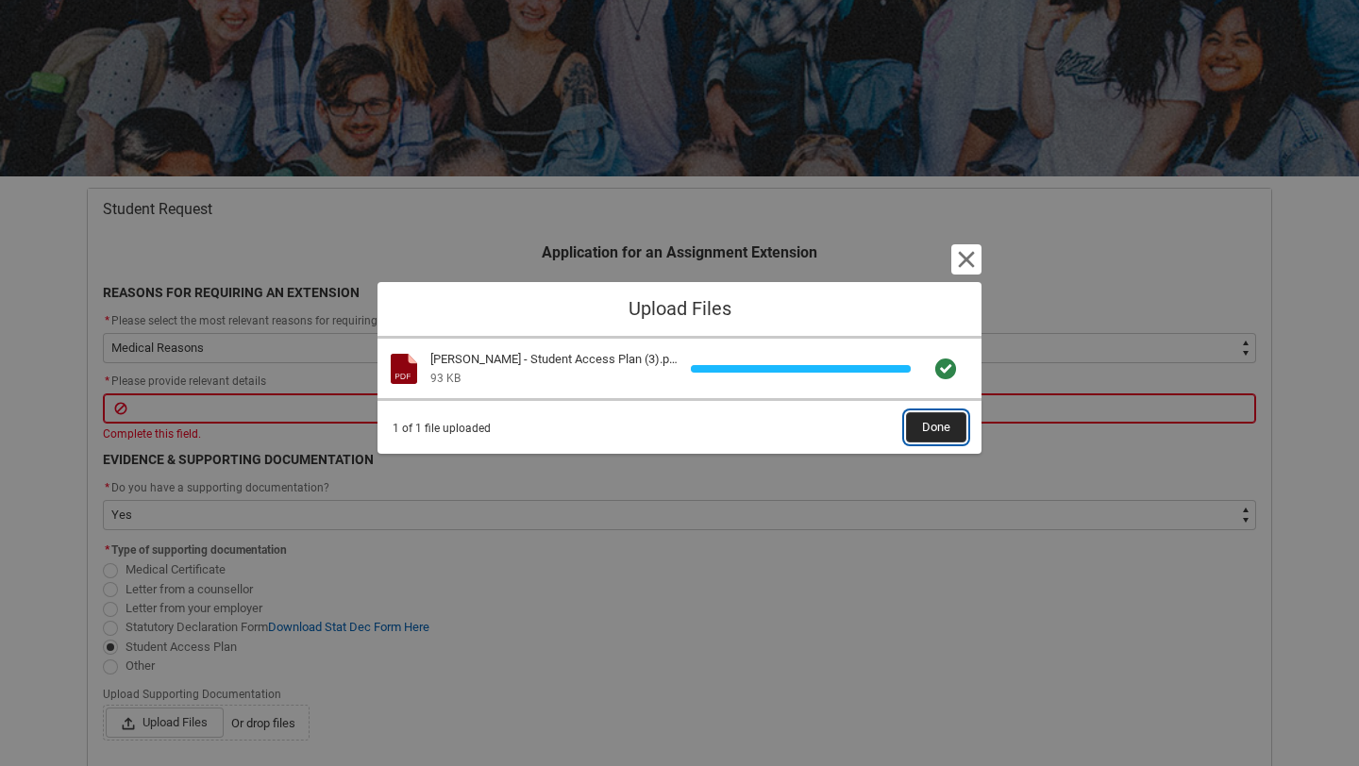
click at [938, 413] on span "Done" at bounding box center [936, 427] width 28 height 28
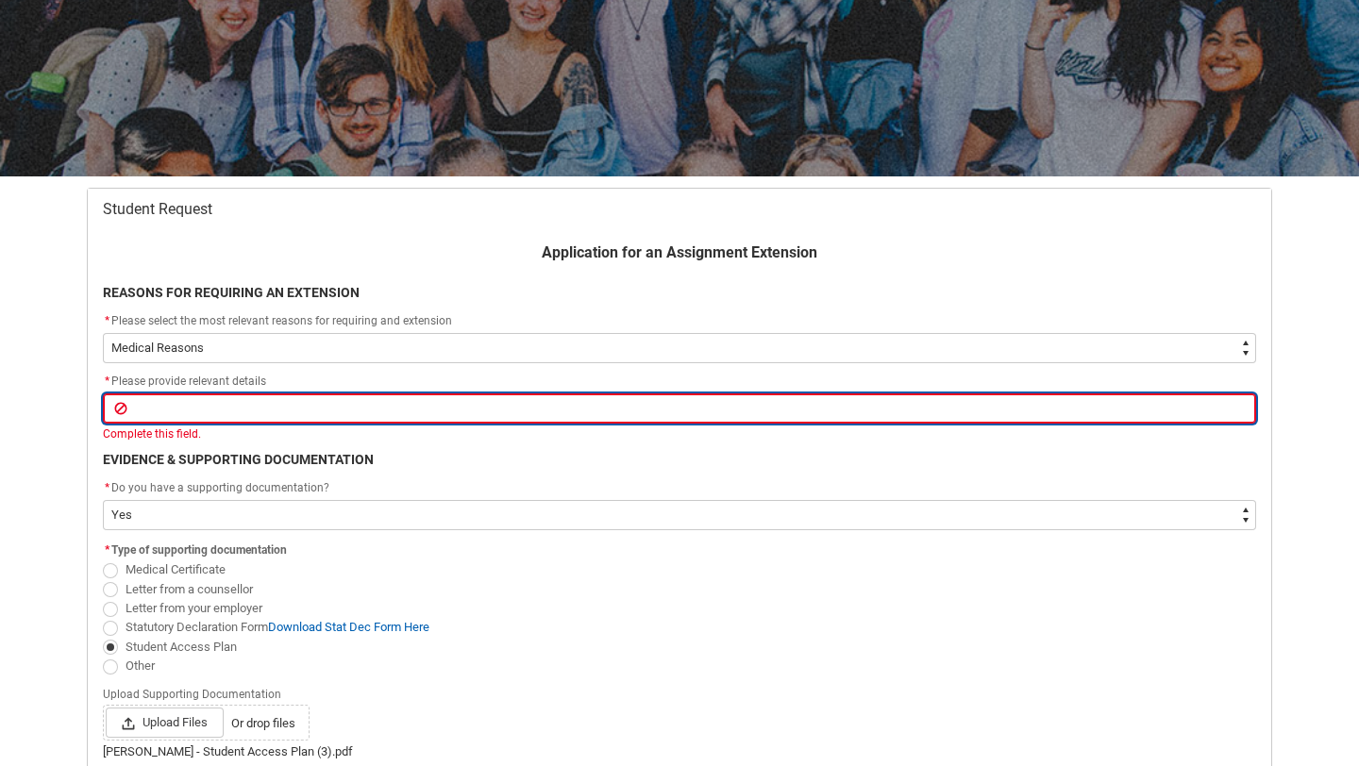
click at [883, 405] on input "Redu_Student_Request flow" at bounding box center [679, 408] width 1153 height 30
type lightning-primitive-input-simple "Suffering from anxiety"
type input "Suffering from anxiety"
type lightning-primitive-input-simple "Suffering from anxiety"
type input "Suffering from anxiety"
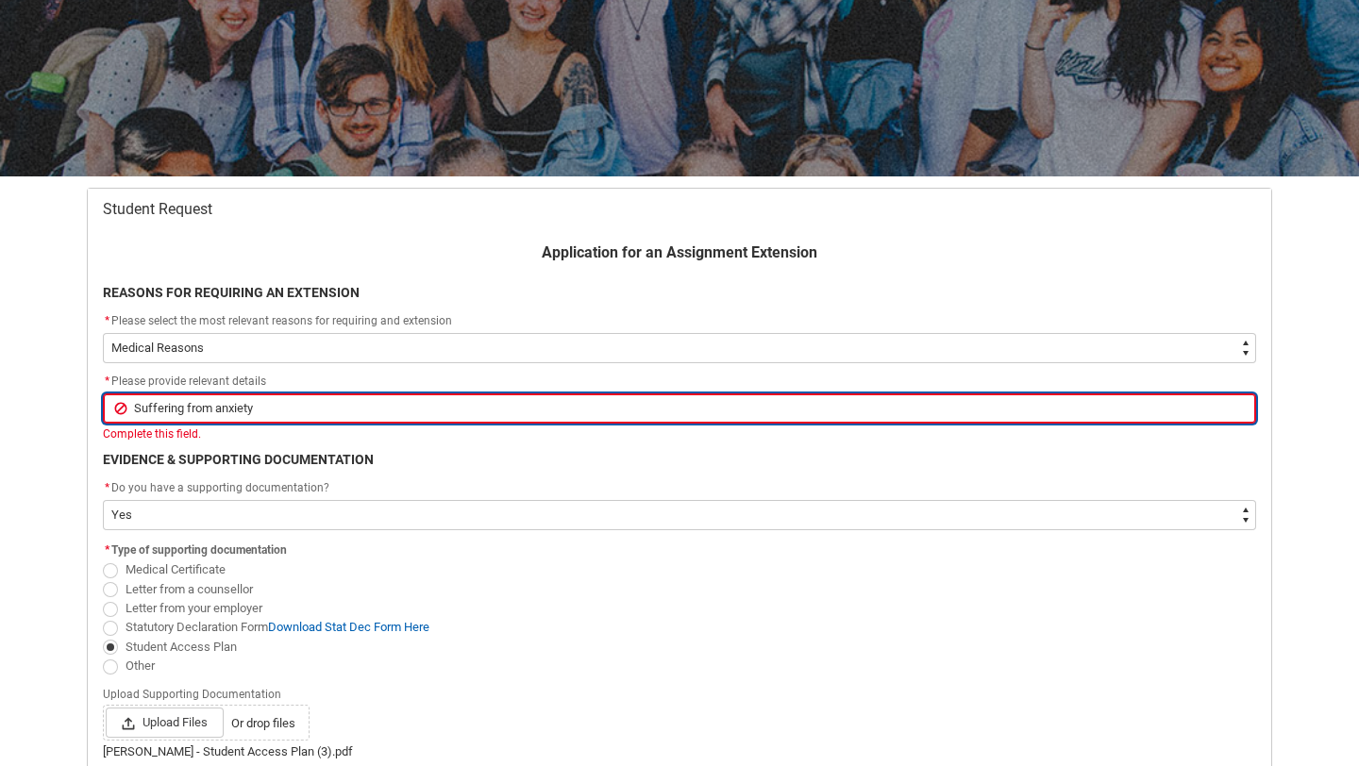
type lightning-primitive-input-simple "Suffering from anxiety a"
type input "Suffering from anxiety a"
type lightning-primitive-input-simple "Suffering from anxiety an"
type input "Suffering from anxiety an"
type lightning-primitive-input-simple "Suffering from anxiety and"
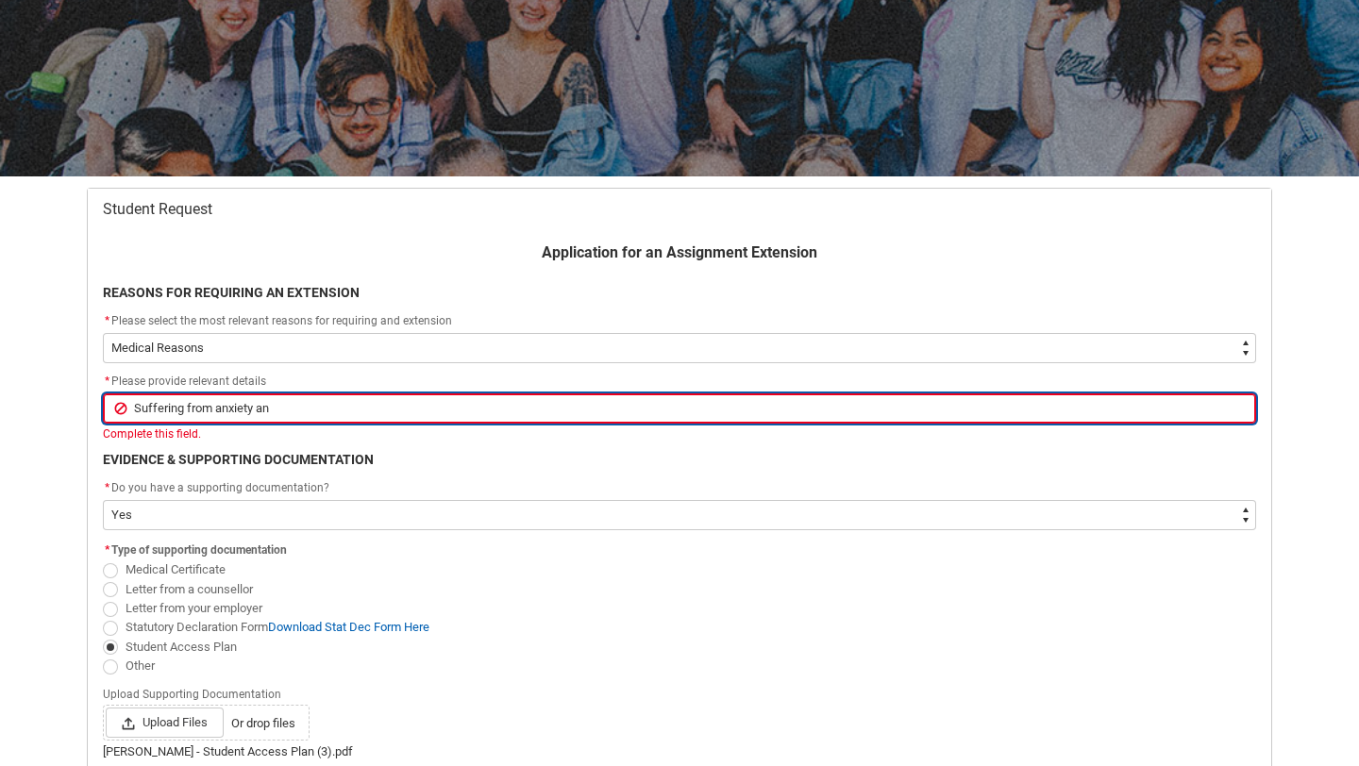
type input "Suffering from anxiety and"
type lightning-primitive-input-simple "Suffering from anxiety and"
type input "Suffering from anxiety and"
type lightning-primitive-input-simple "Suffering from anxiety and d"
type input "Suffering from anxiety and d"
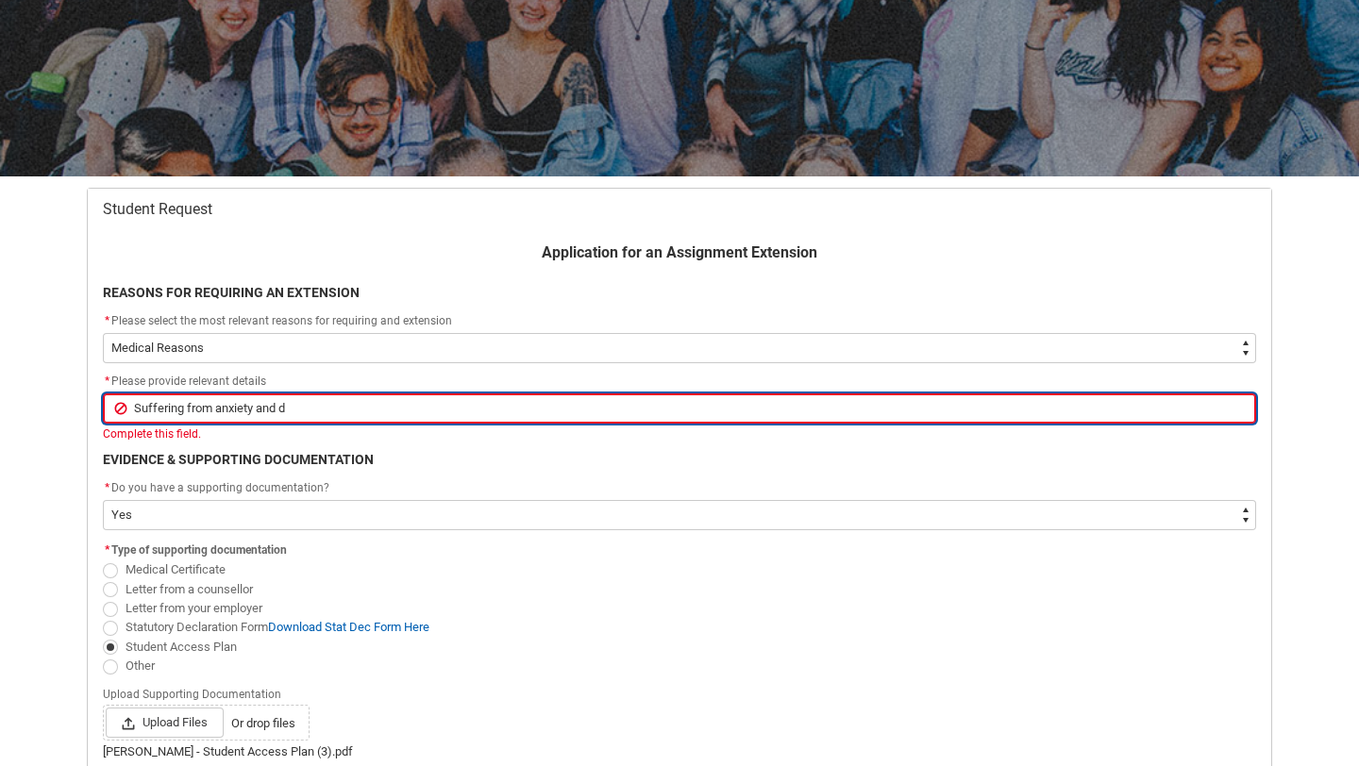
type lightning-primitive-input-simple "Suffering from anxiety and de"
type input "Suffering from anxiety and de"
type lightning-primitive-input-simple "Suffering from anxiety and dep"
type input "Suffering from anxiety and dep"
type lightning-primitive-input-simple "Suffering from anxiety and depr"
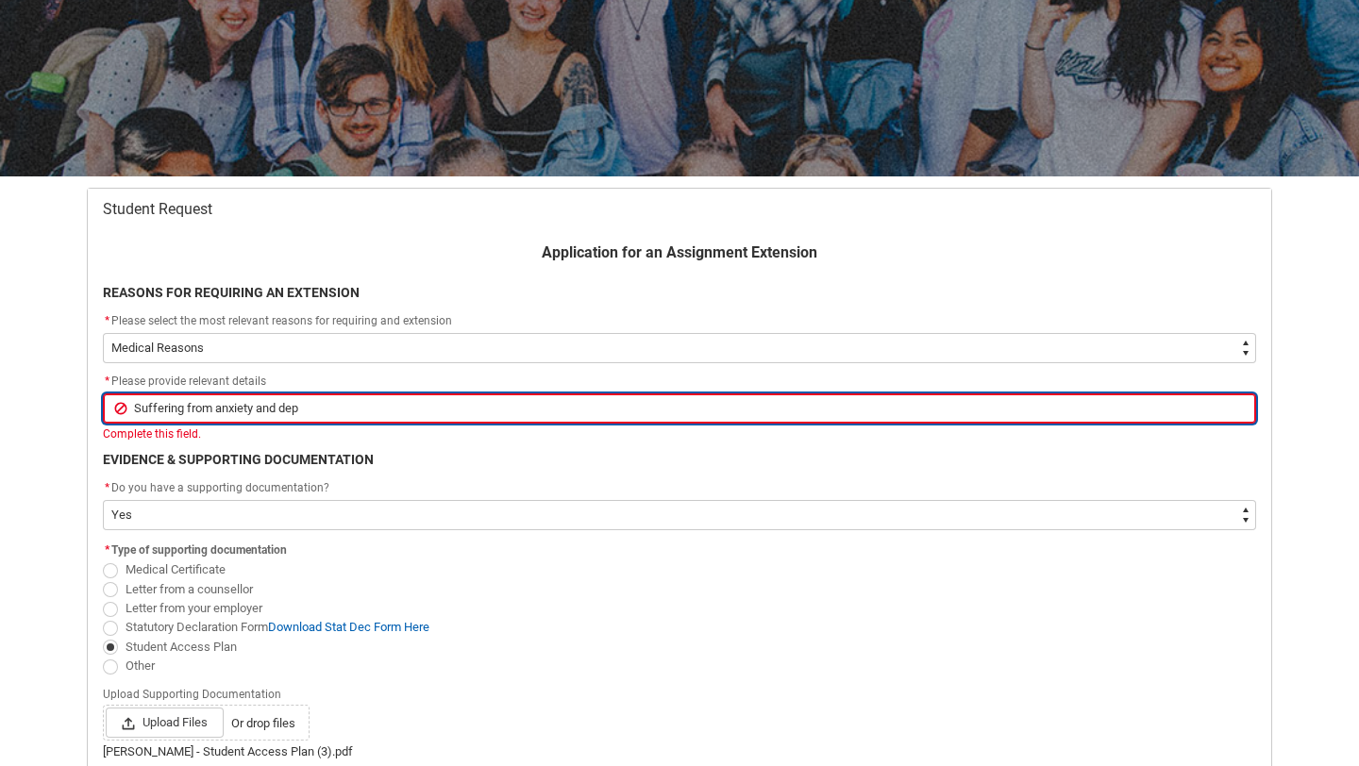
type input "Suffering from anxiety and depr"
type lightning-primitive-input-simple "Suffering from anxiety and depre"
type input "Suffering from anxiety and depre"
type lightning-primitive-input-simple "Suffering from anxiety and depres"
type input "Suffering from anxiety and depres"
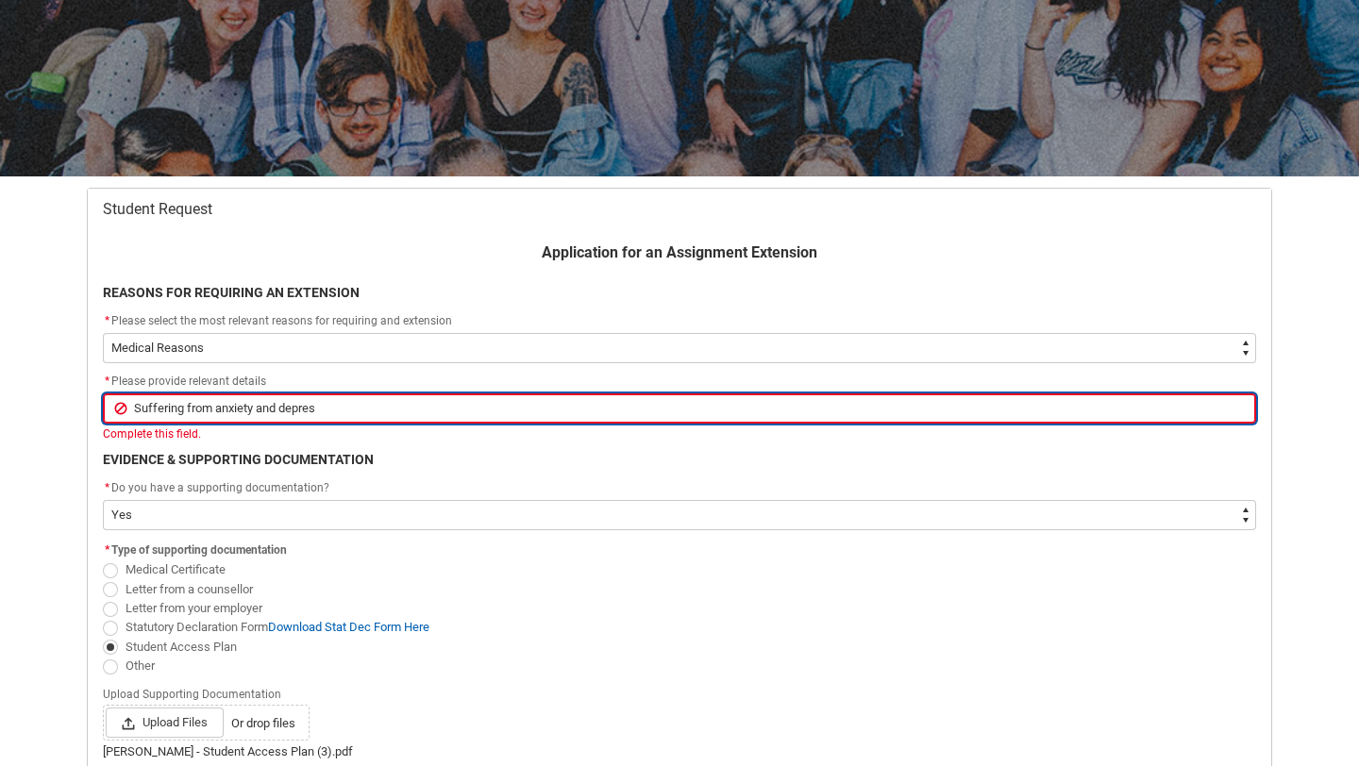
type lightning-primitive-input-simple "Suffering from anxiety and depress"
type input "Suffering from anxiety and depress"
type lightning-primitive-input-simple "Suffering from anxiety and depressi"
type input "Suffering from anxiety and depressi"
type lightning-primitive-input-simple "Suffering from anxiety and depressio"
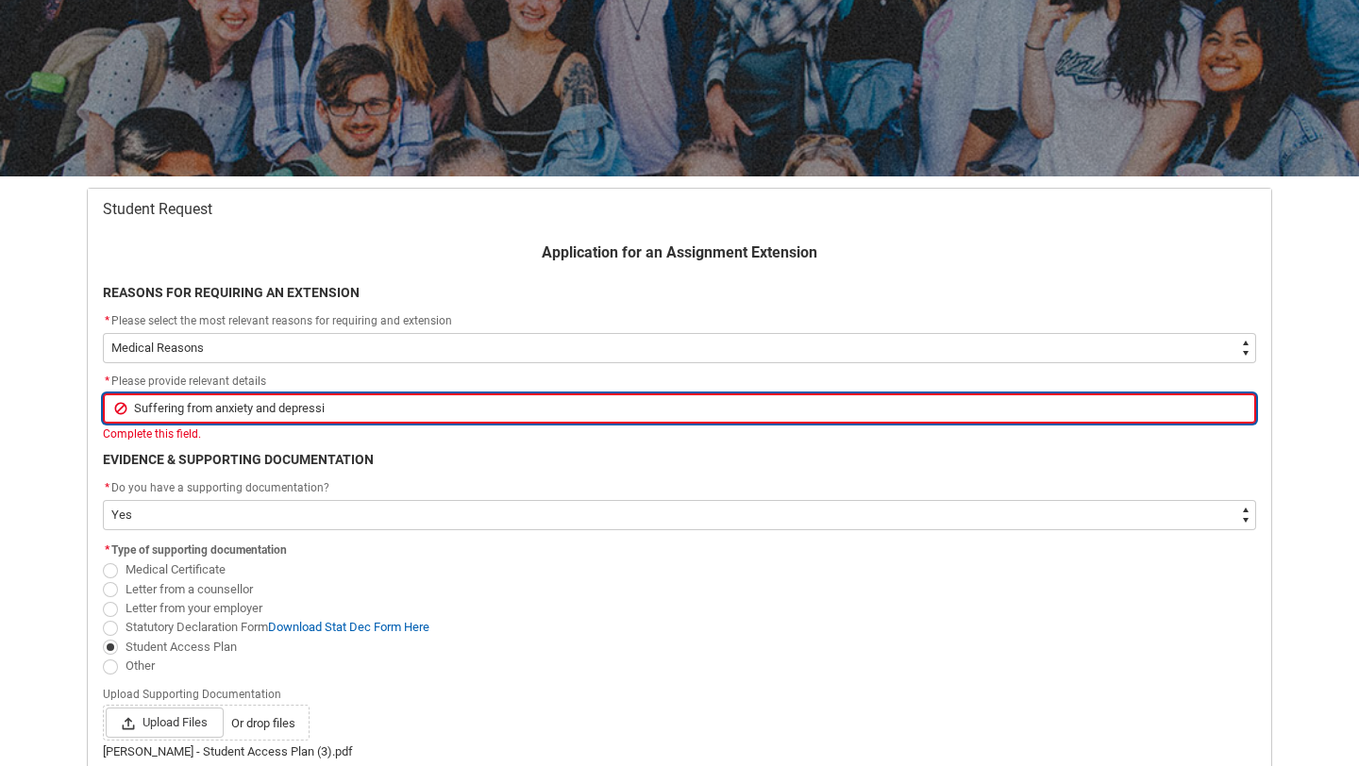
type input "Suffering from anxiety and depressio"
type lightning-primitive-input-simple "Suffering from anxiety and depression"
type input "Suffering from anxiety and depression"
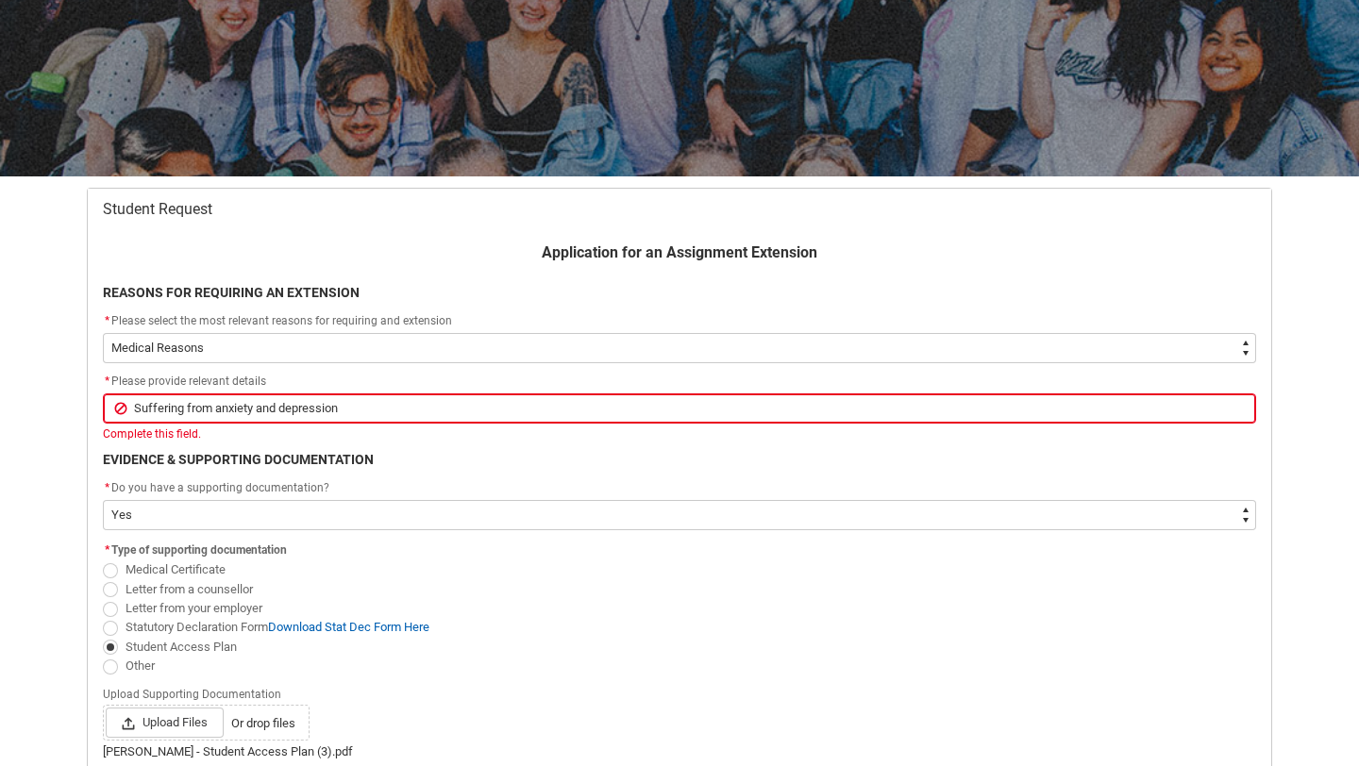
click at [3, 536] on div "Skip to Main Content Collarts Education Community Home New Enrolment Applicatio…" at bounding box center [679, 522] width 1359 height 1446
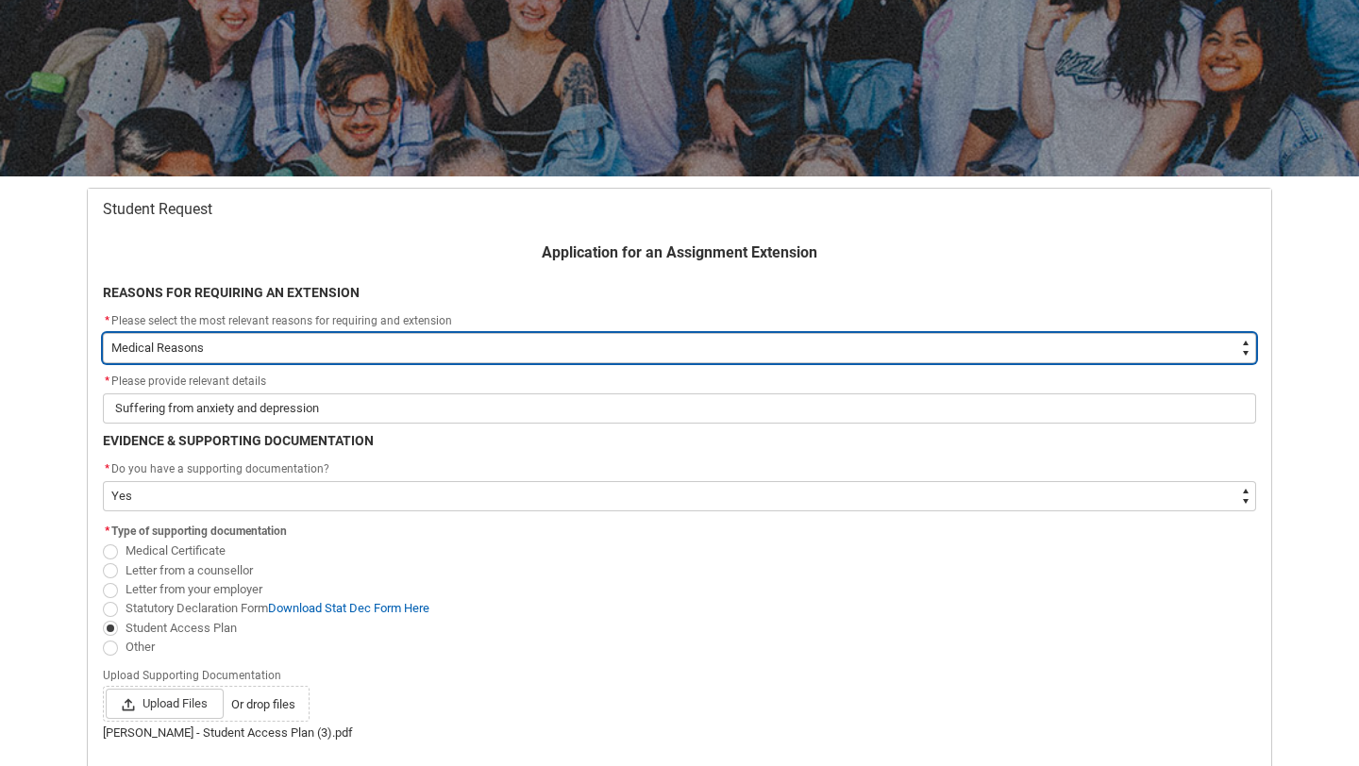
click at [188, 359] on select "--None-- Medical Reasons Work obligations Family obligations Academic Difficult…" at bounding box center [679, 348] width 1153 height 30
type lightning-select "Other"
select select "Other"
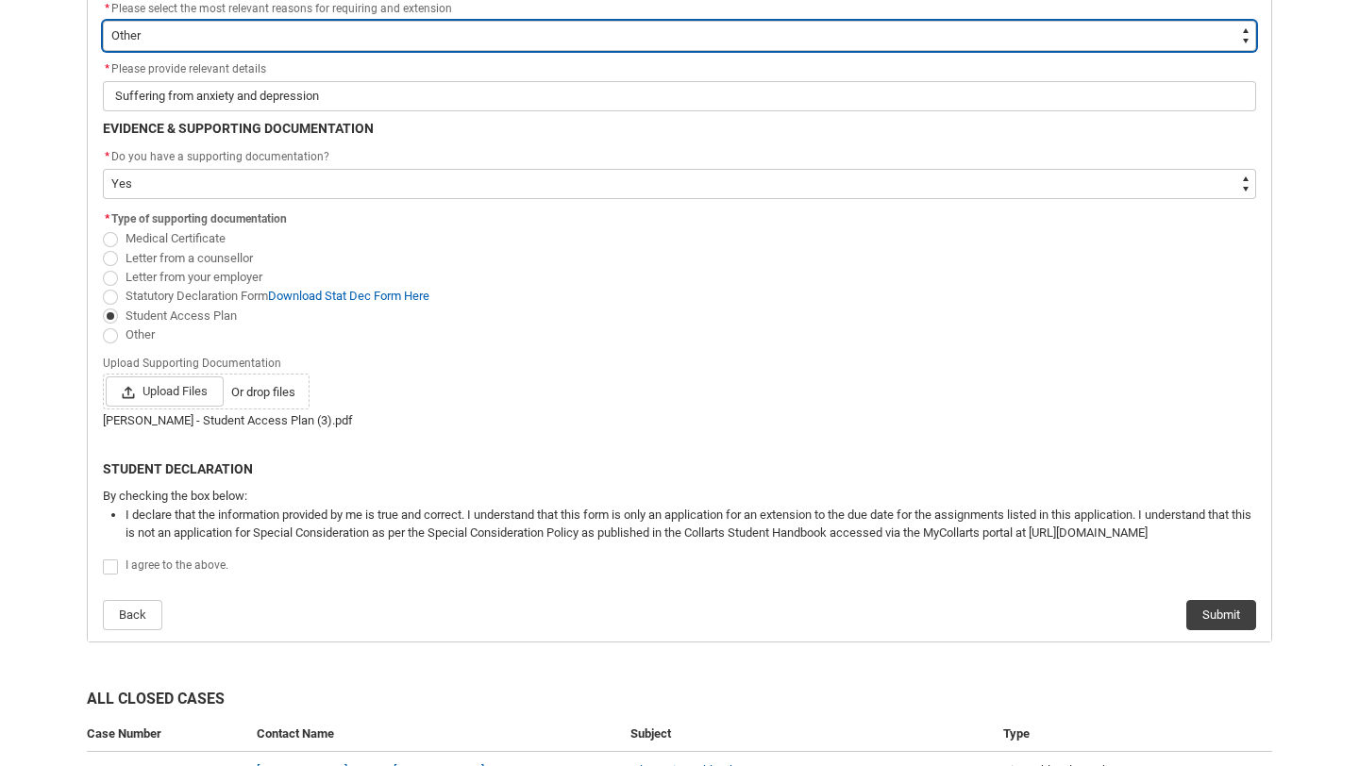
scroll to position [526, 0]
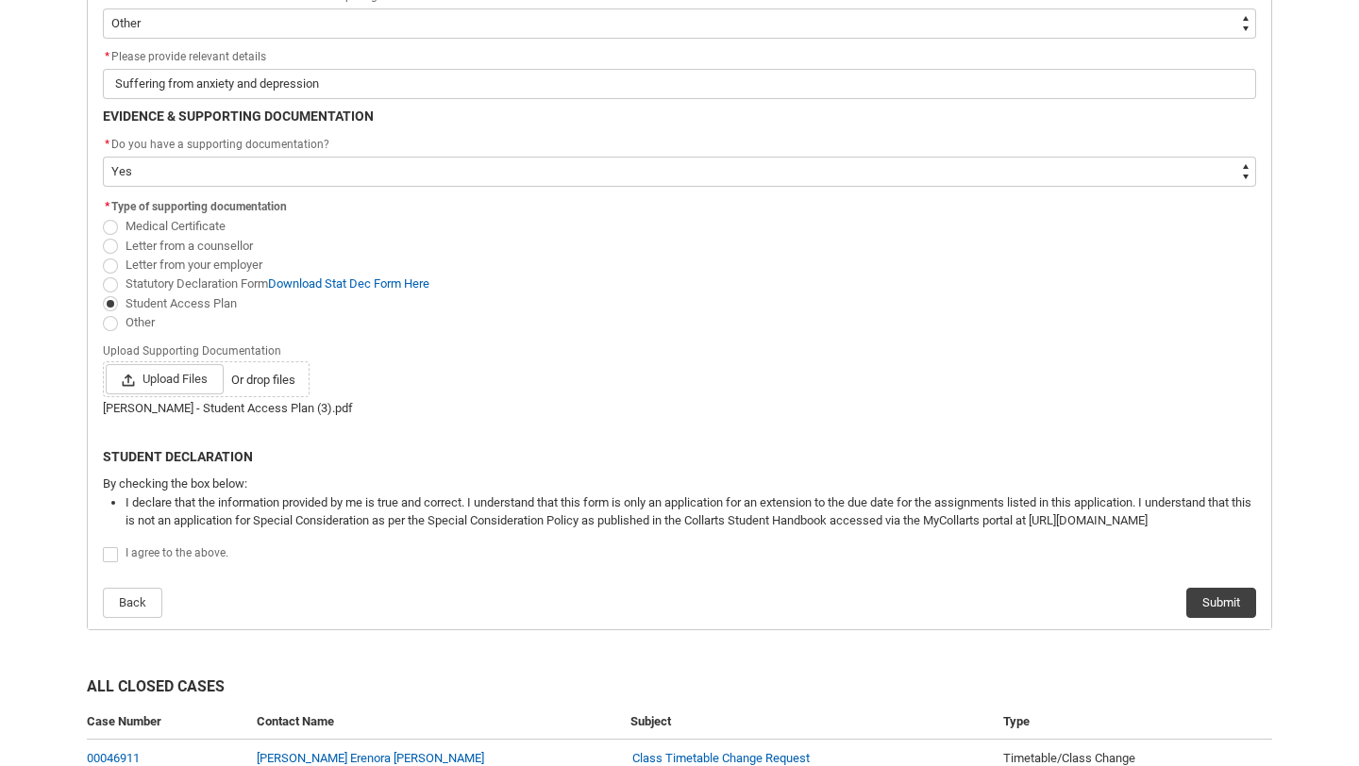
click at [101, 557] on flowruntime-screen-field "I agree to the above." at bounding box center [680, 558] width 1176 height 32
click at [116, 557] on span "Redu_Student_Request flow" at bounding box center [110, 554] width 15 height 15
click at [103, 545] on input "Redu_Student_Request flow" at bounding box center [102, 544] width 1 height 1
type lightning-input "true"
checkbox input "true"
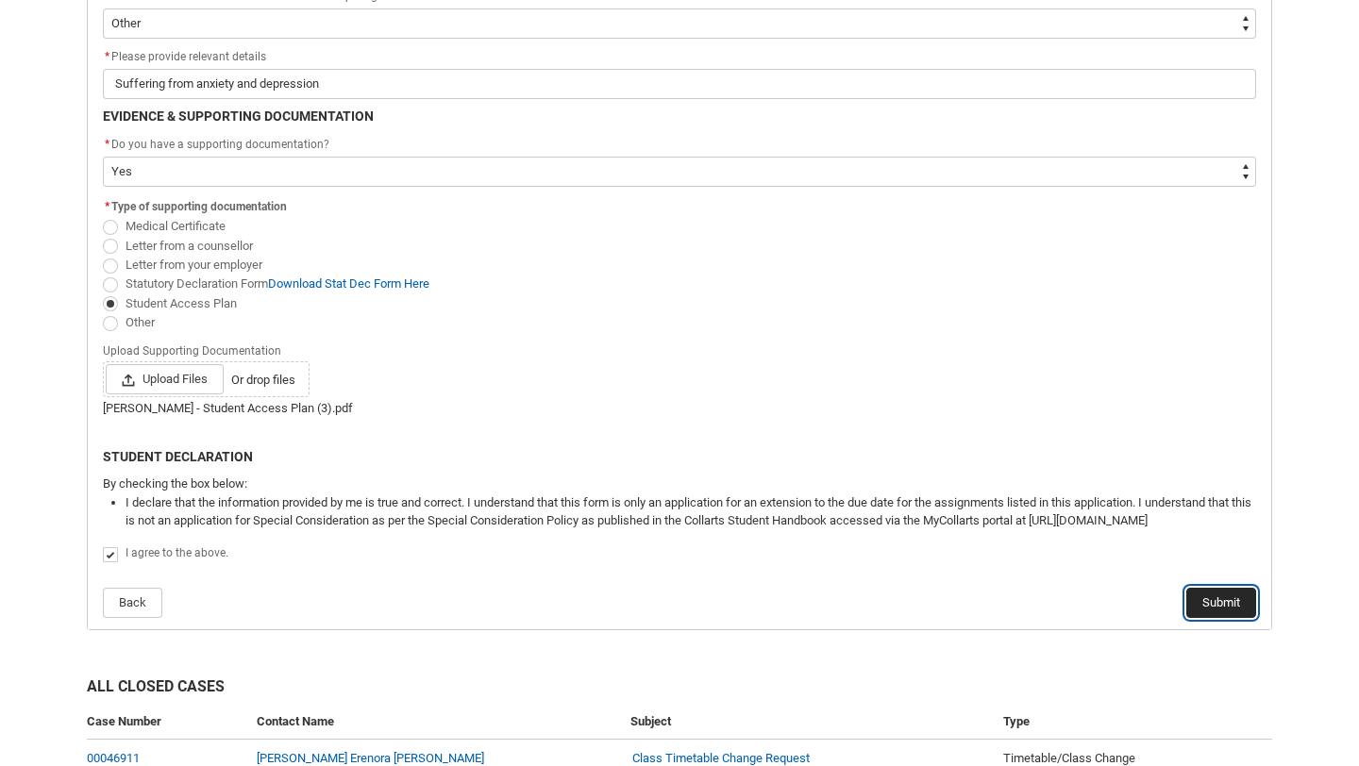
click at [1204, 601] on button "Submit" at bounding box center [1221, 603] width 70 height 30
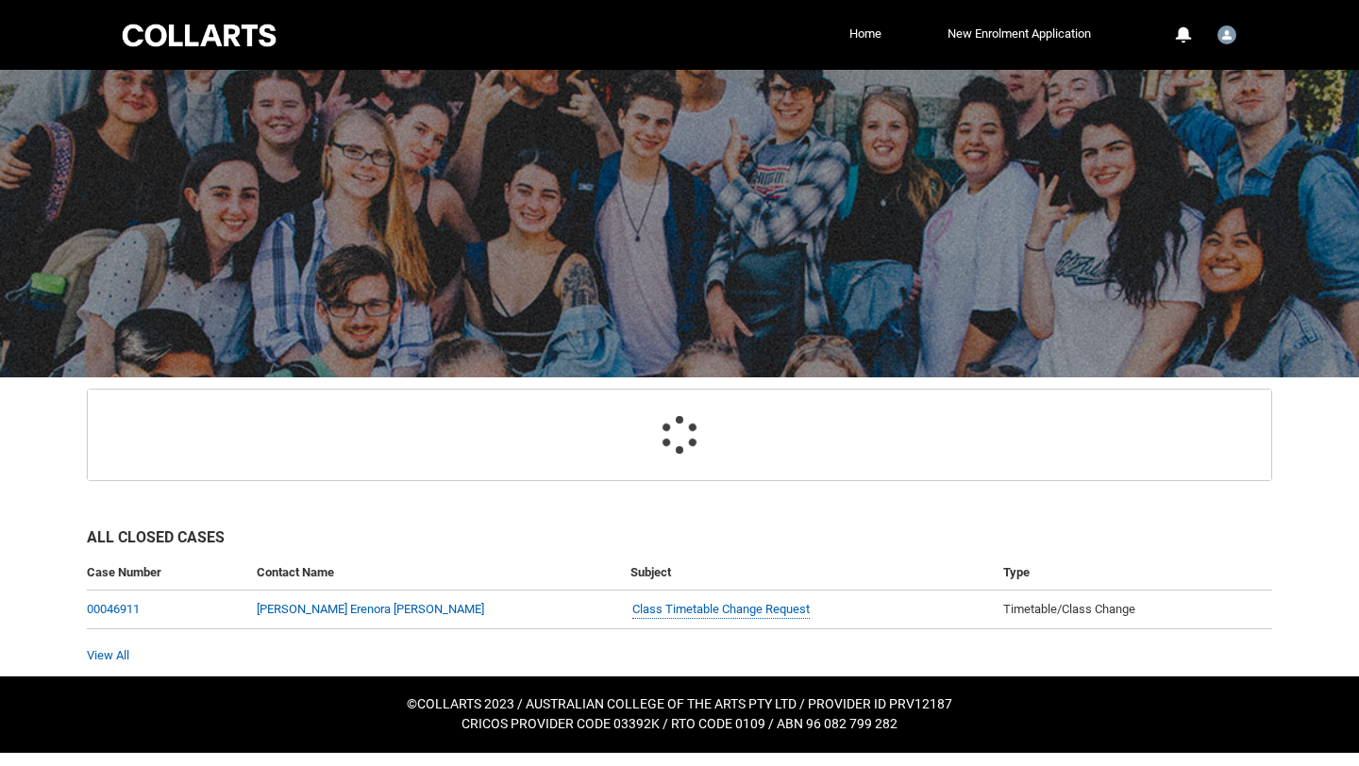
scroll to position [41, 0]
